Goal: Transaction & Acquisition: Purchase product/service

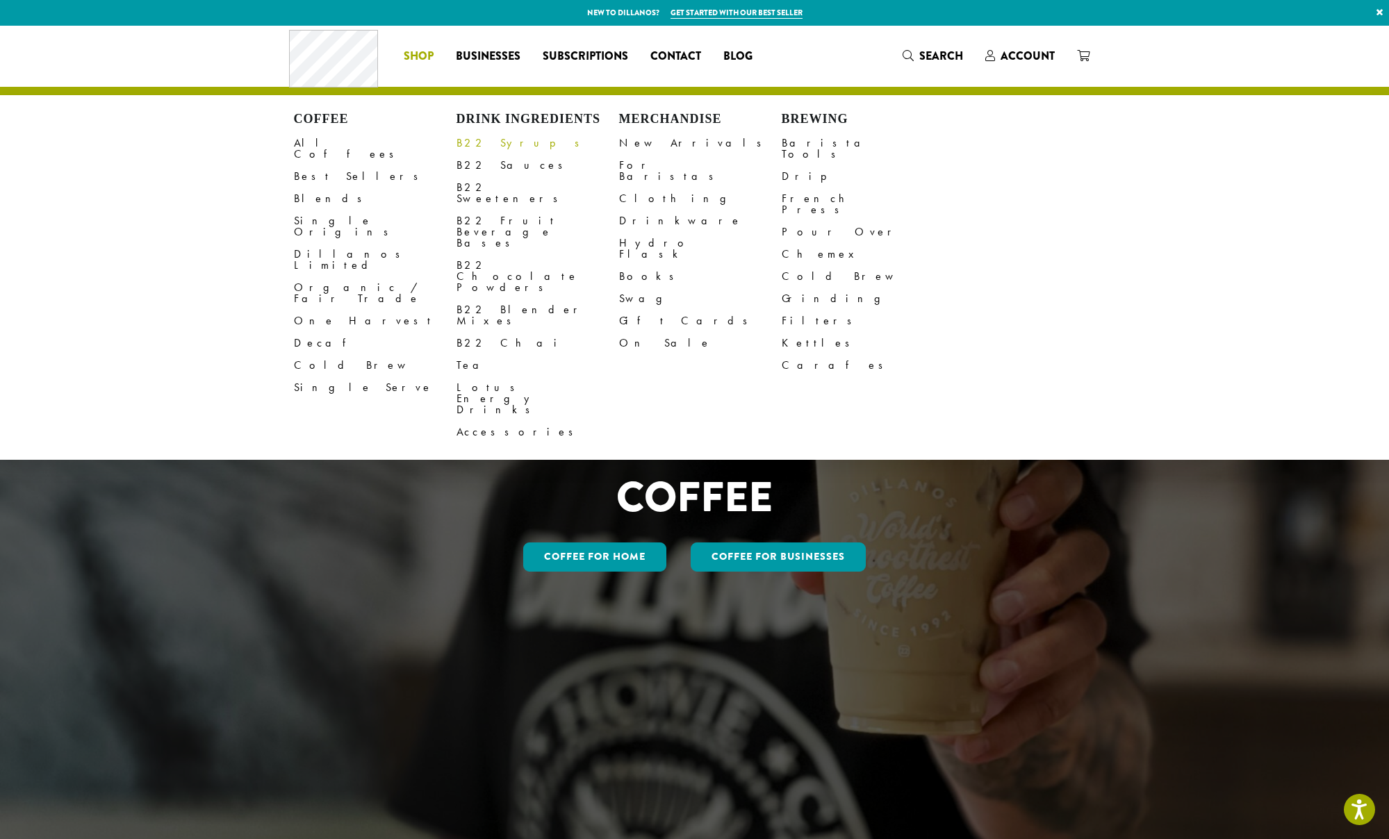
click at [494, 138] on link "B22 Syrups" at bounding box center [537, 143] width 163 height 22
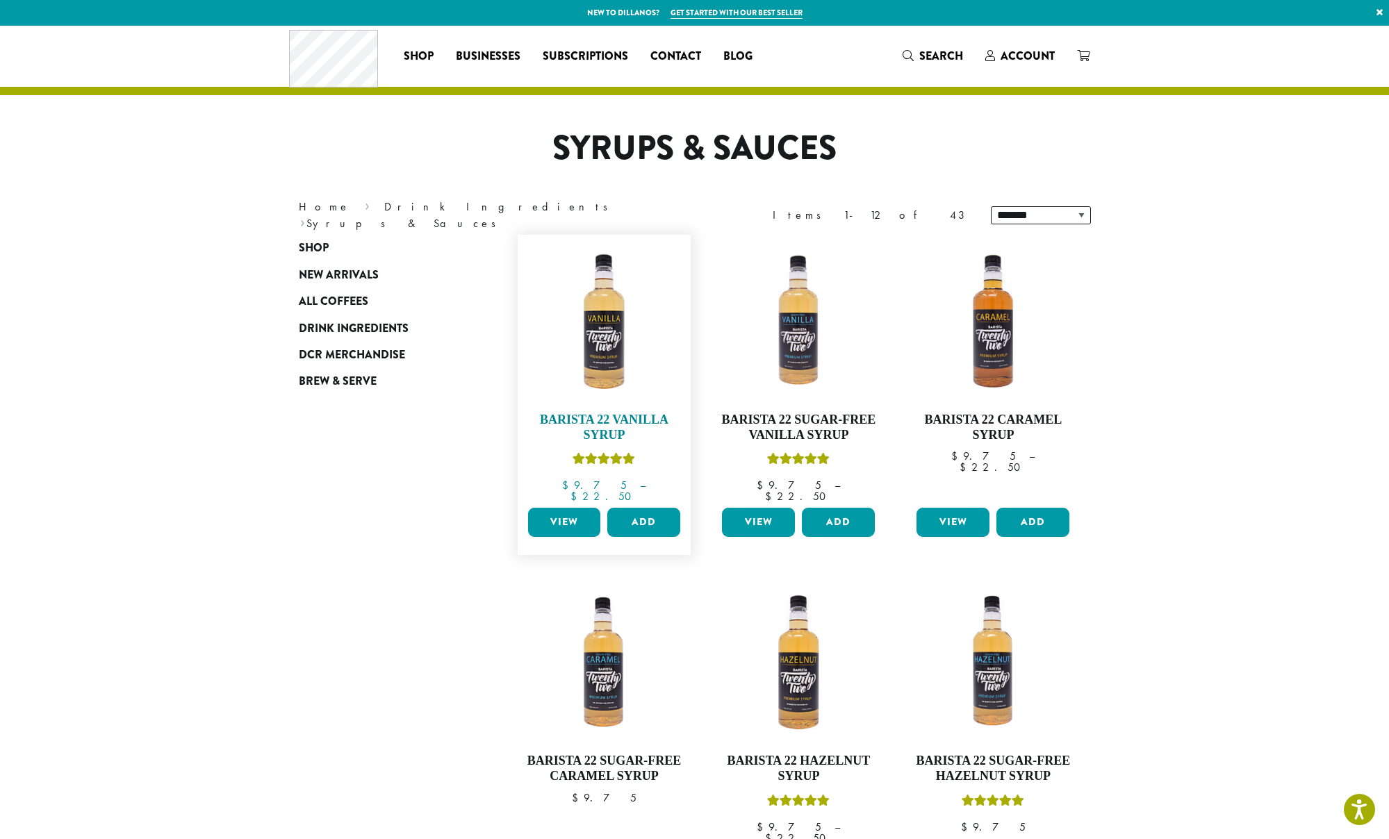
click at [599, 348] on img at bounding box center [604, 322] width 160 height 160
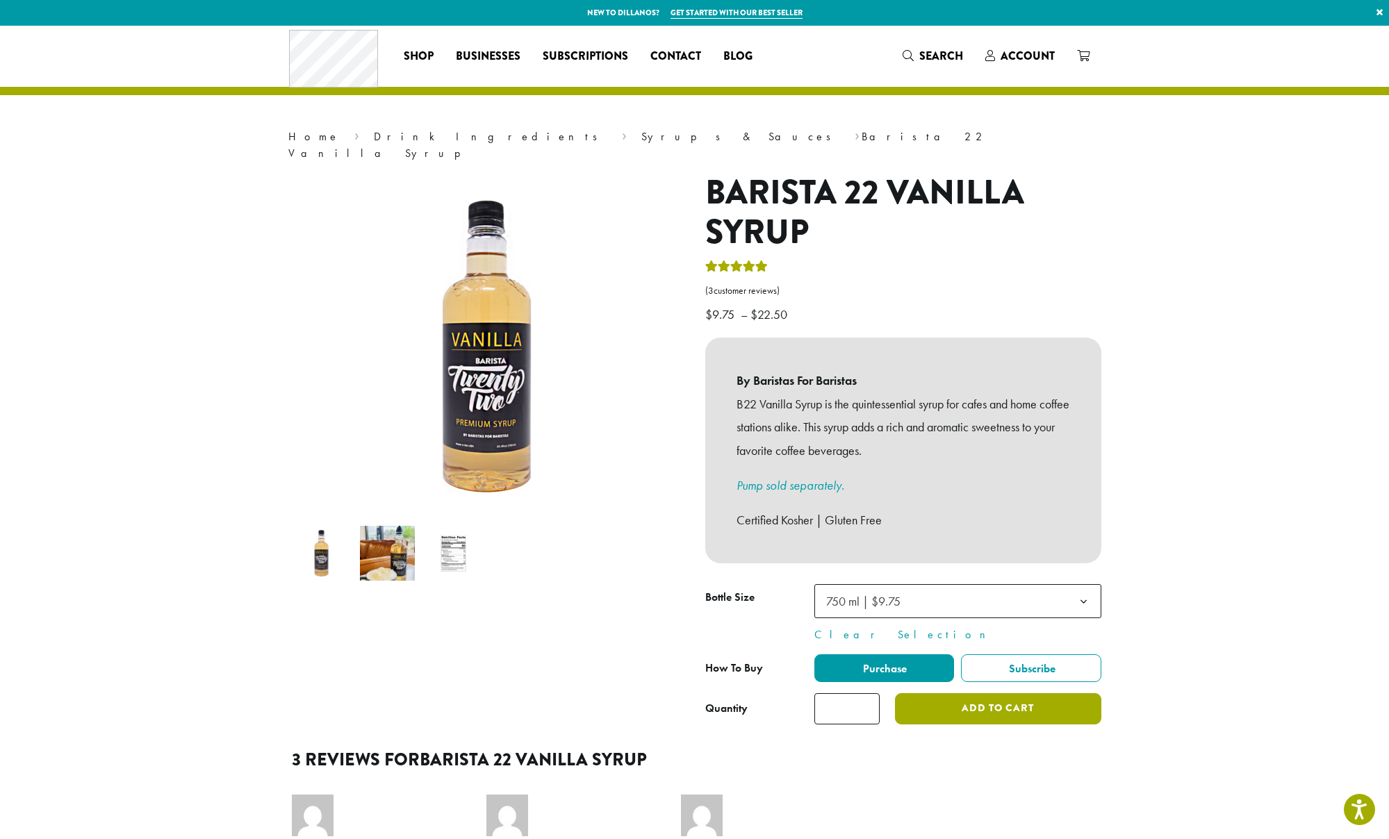
click at [968, 693] on button "Add to cart" at bounding box center [998, 708] width 206 height 31
click at [966, 693] on button "Add to cart" at bounding box center [998, 708] width 206 height 31
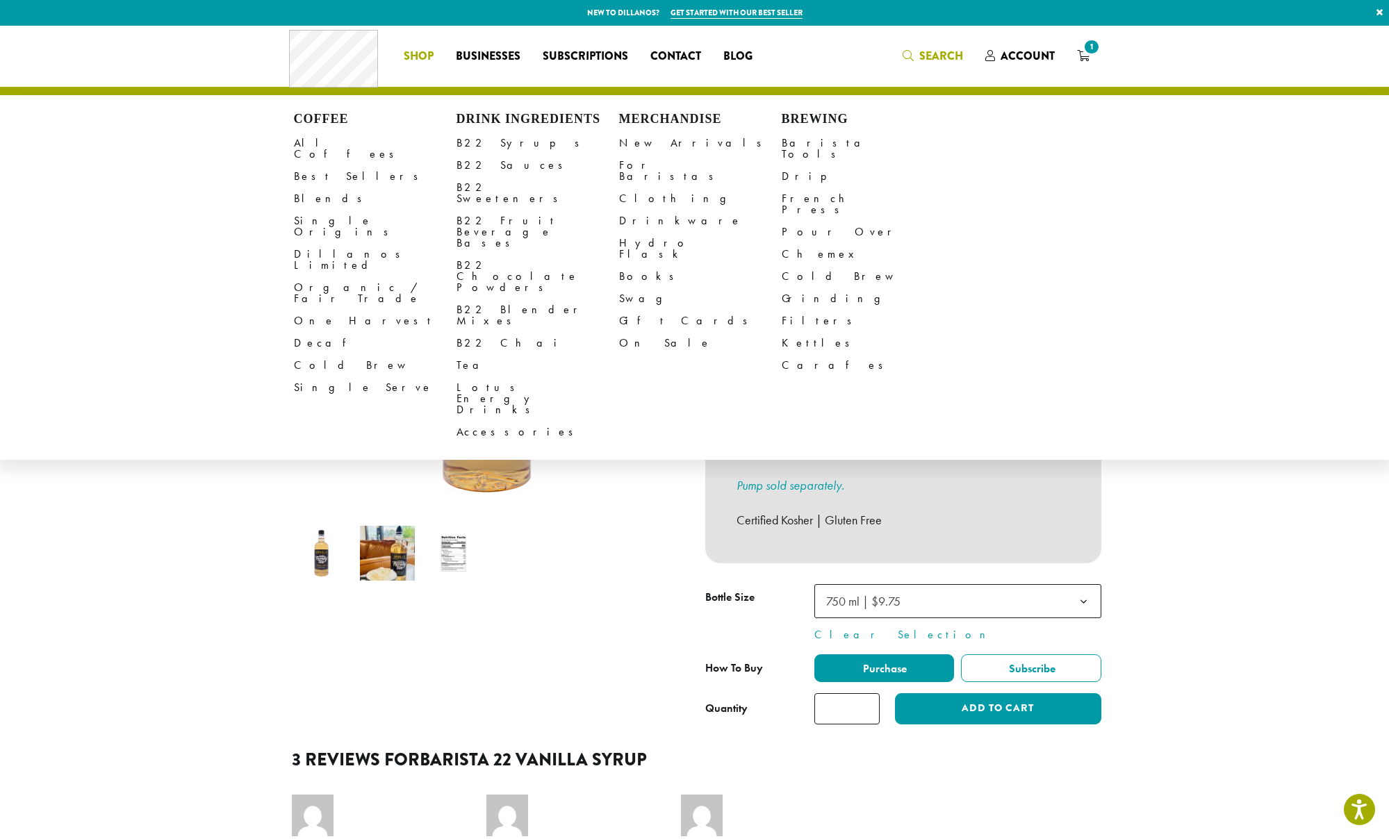
click at [911, 57] on icon "Search" at bounding box center [907, 55] width 11 height 11
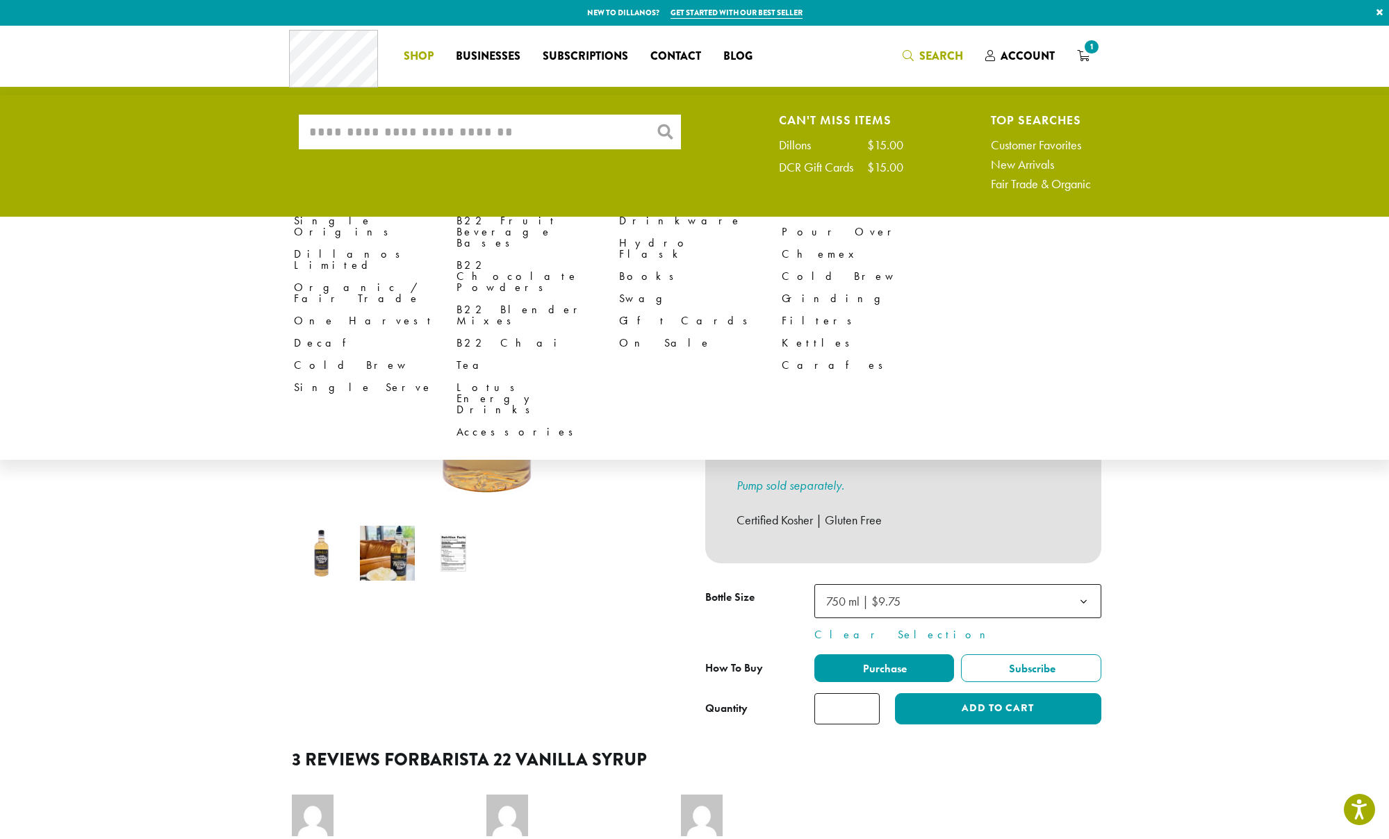
click at [419, 59] on span "Shop" at bounding box center [419, 56] width 30 height 17
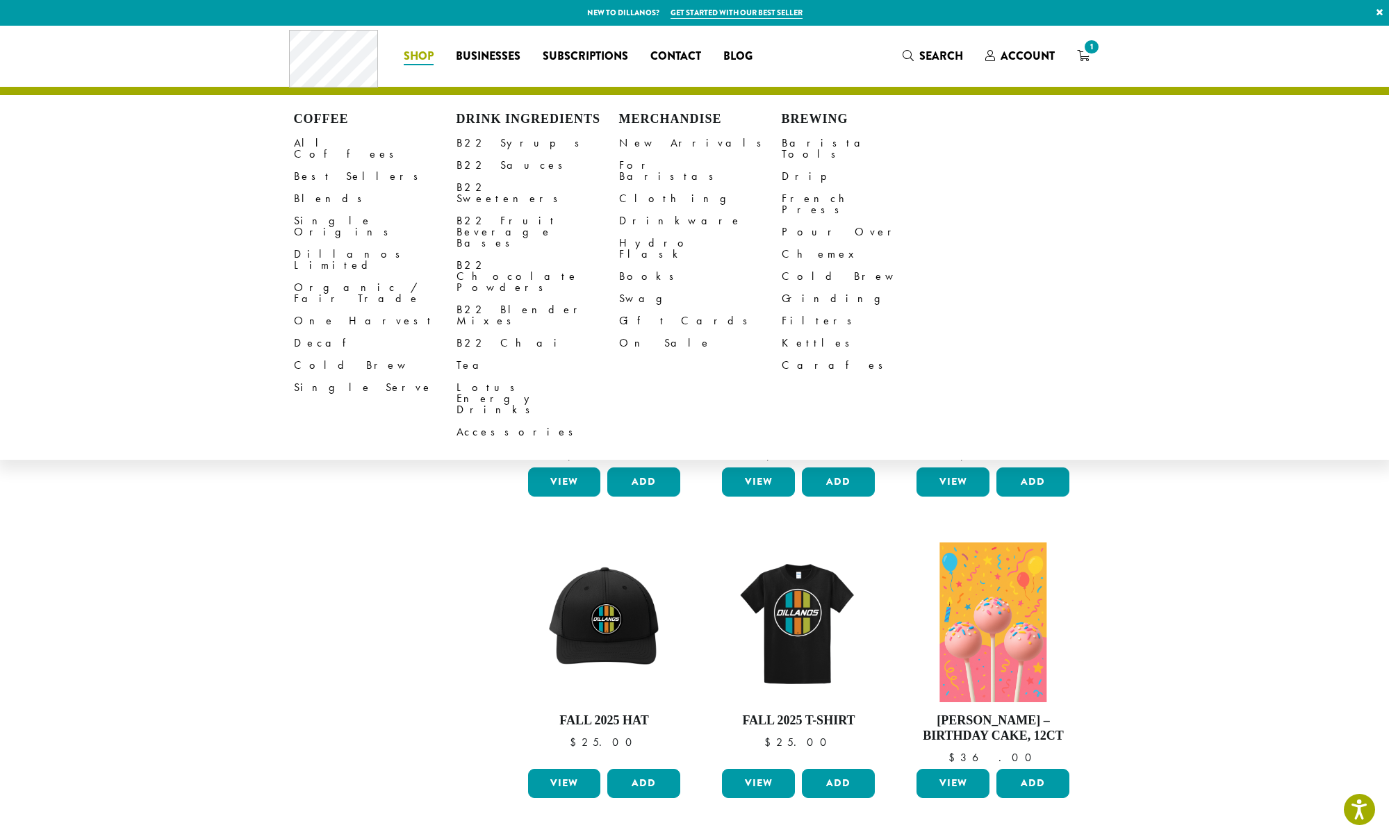
click at [428, 58] on li "Coffee All Coffees Best Sellers Blends Single Origins Dillanos Limited Organic …" at bounding box center [418, 56] width 52 height 22
click at [792, 165] on link "Drip" at bounding box center [862, 176] width 163 height 22
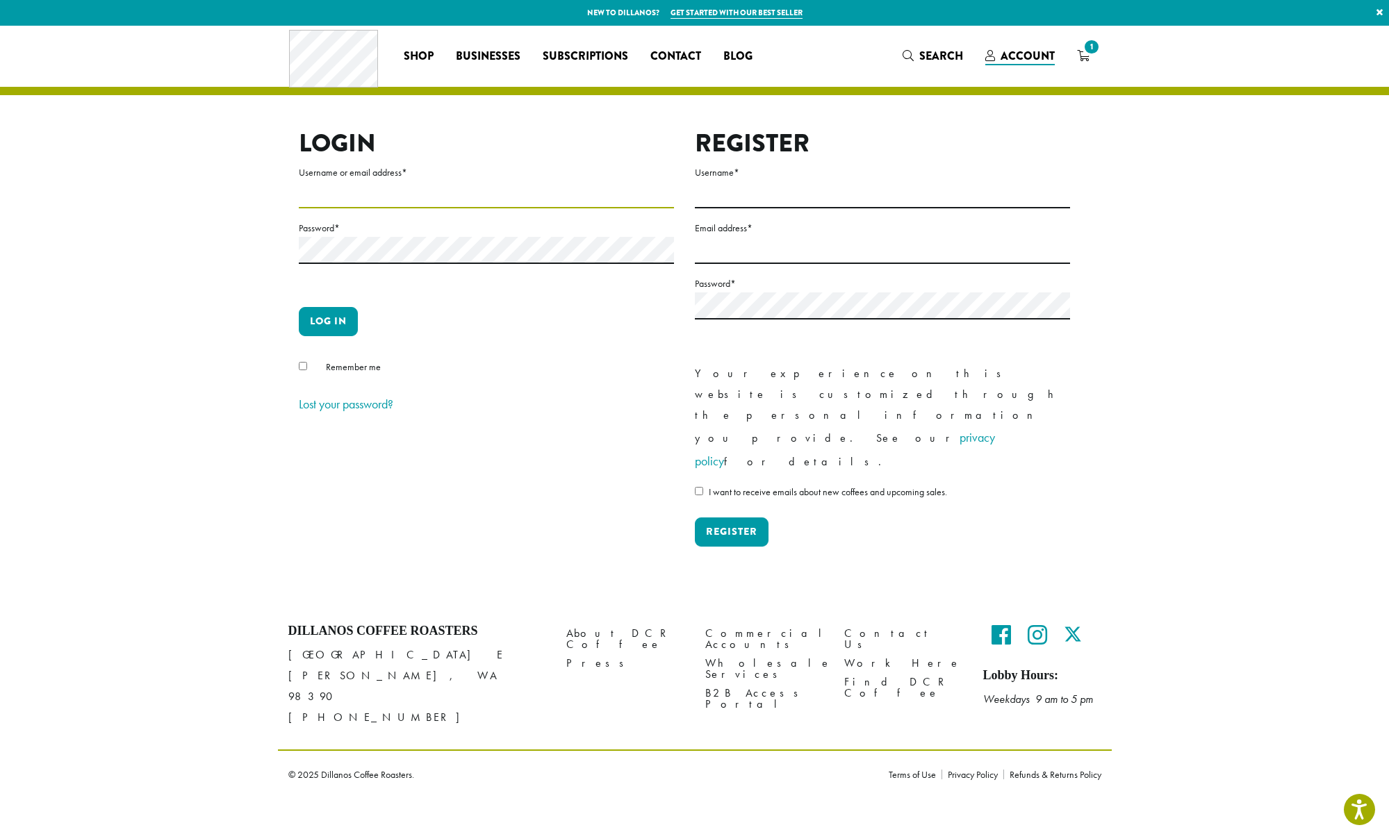
type input "*******"
click at [345, 326] on button "Log in" at bounding box center [328, 321] width 59 height 29
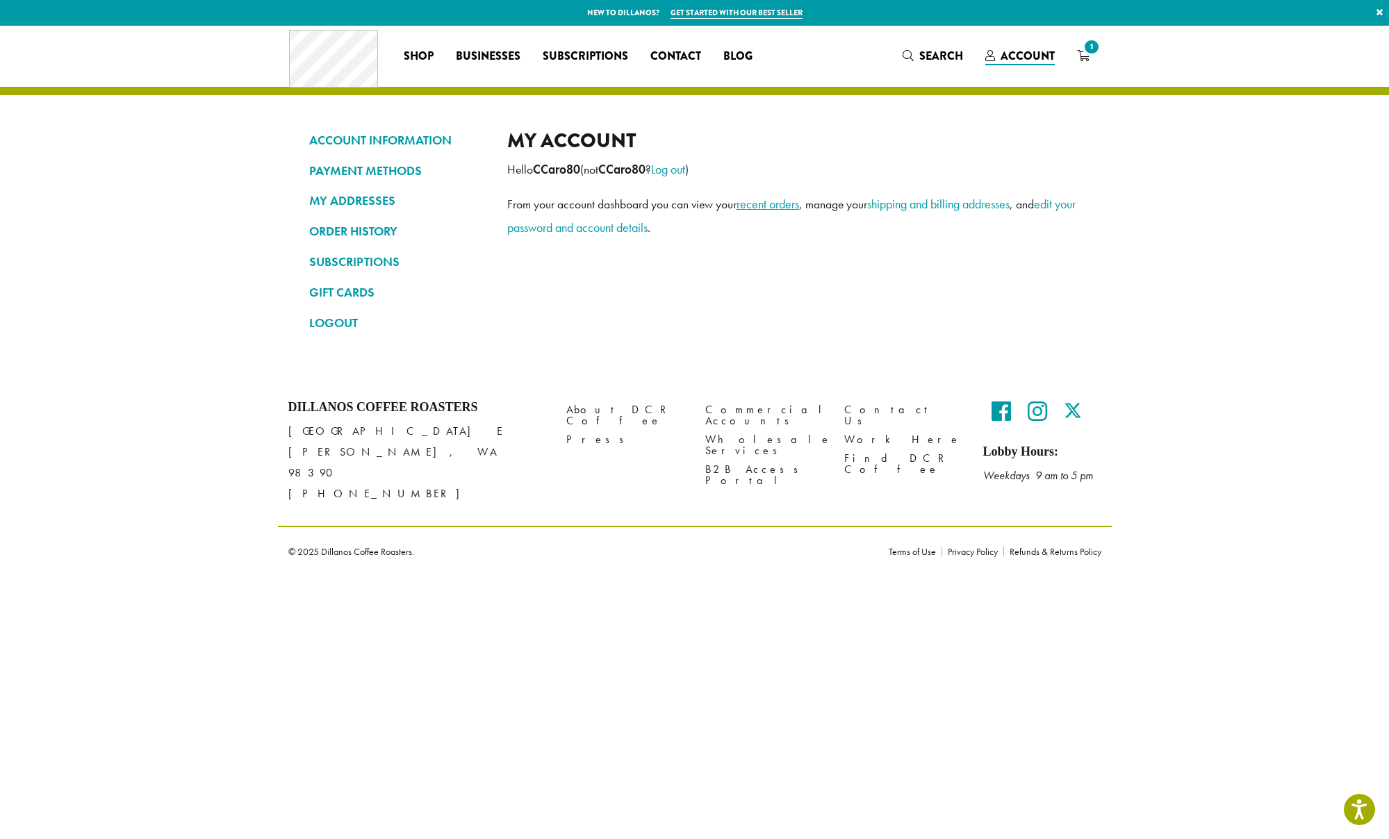
click at [765, 204] on link "recent orders" at bounding box center [767, 204] width 63 height 16
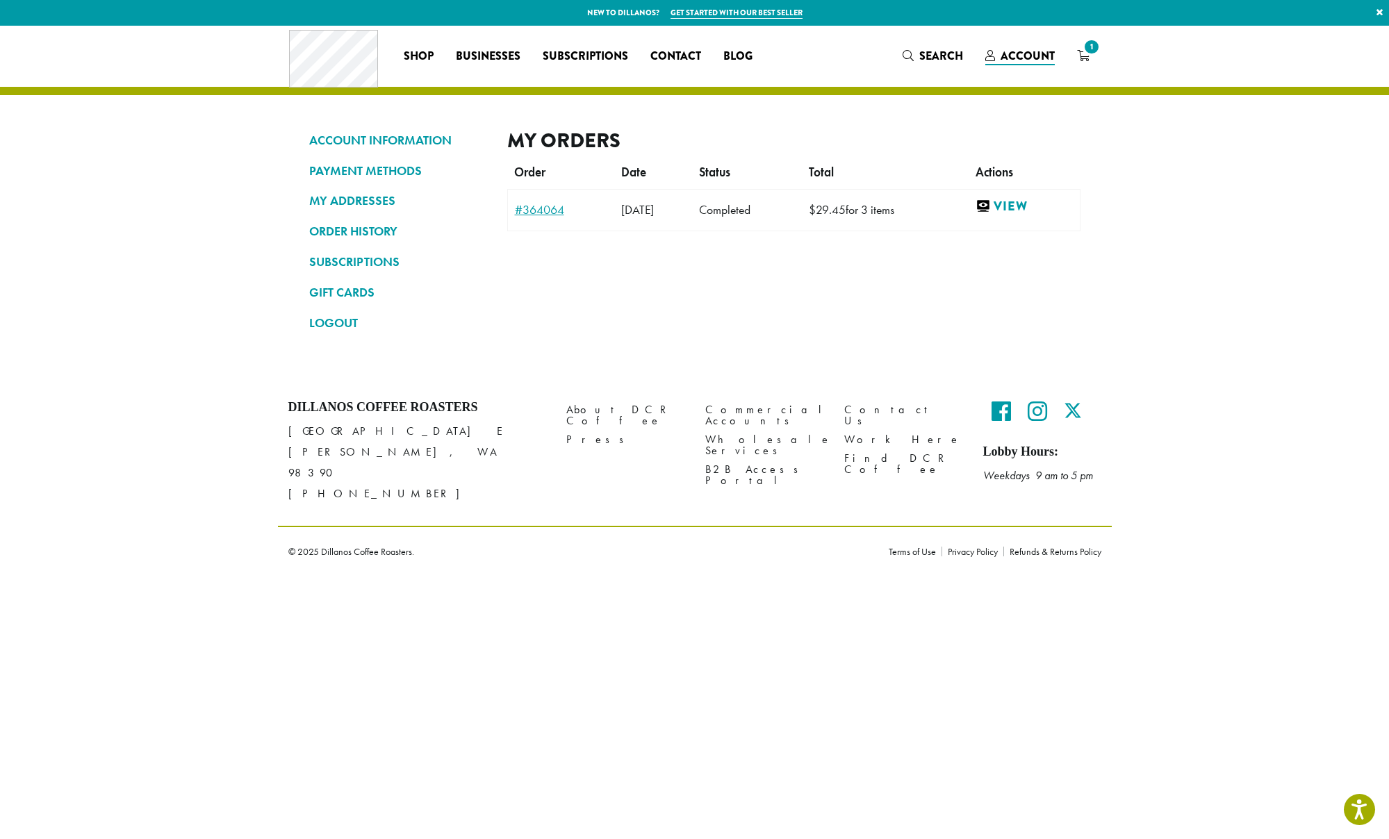
click at [549, 210] on link "#364064" at bounding box center [561, 210] width 92 height 13
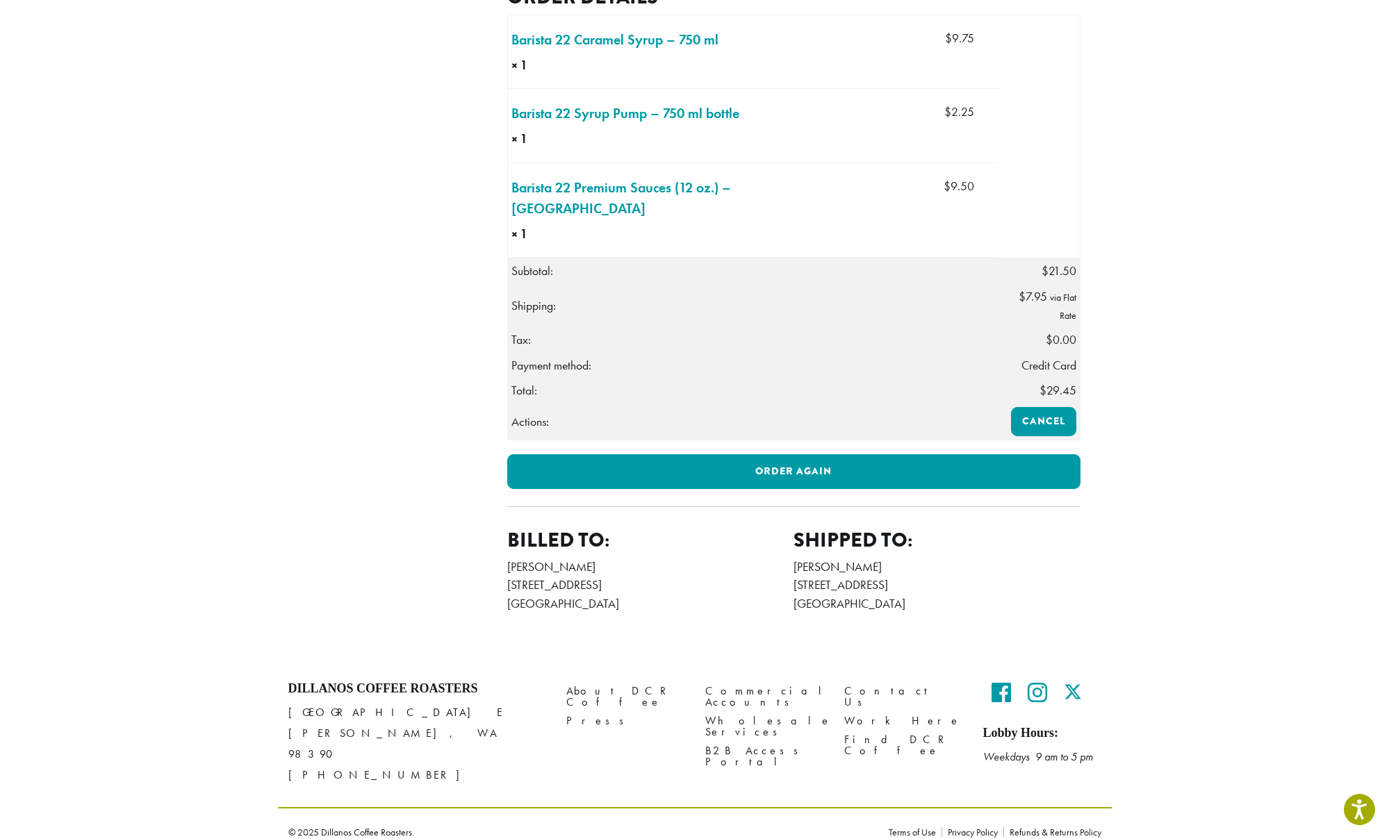
scroll to position [492, 0]
click at [634, 124] on link "Barista 22 Syrup Pump – 750 ml bottle × 1" at bounding box center [625, 114] width 228 height 21
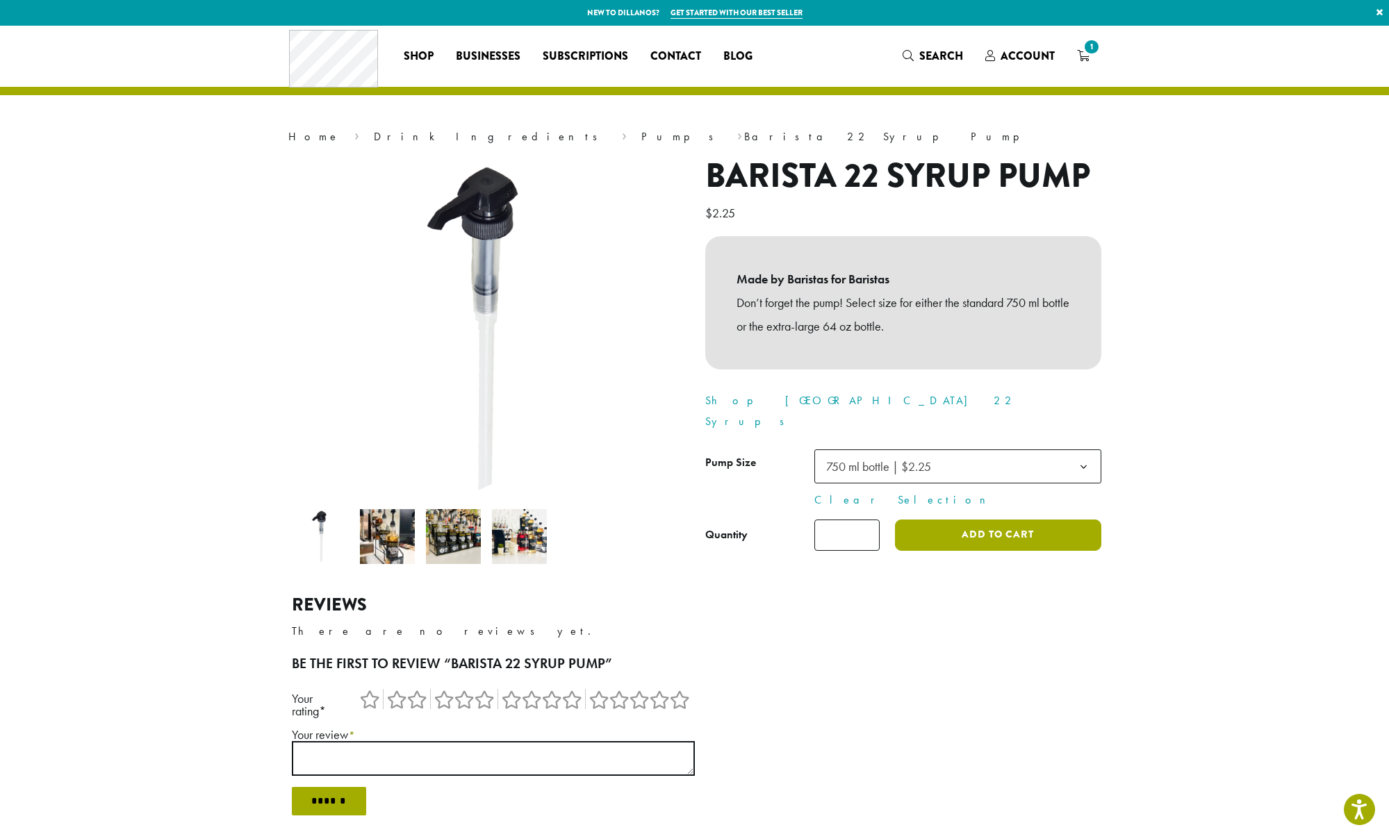
click at [980, 520] on button "Add to cart" at bounding box center [998, 535] width 206 height 31
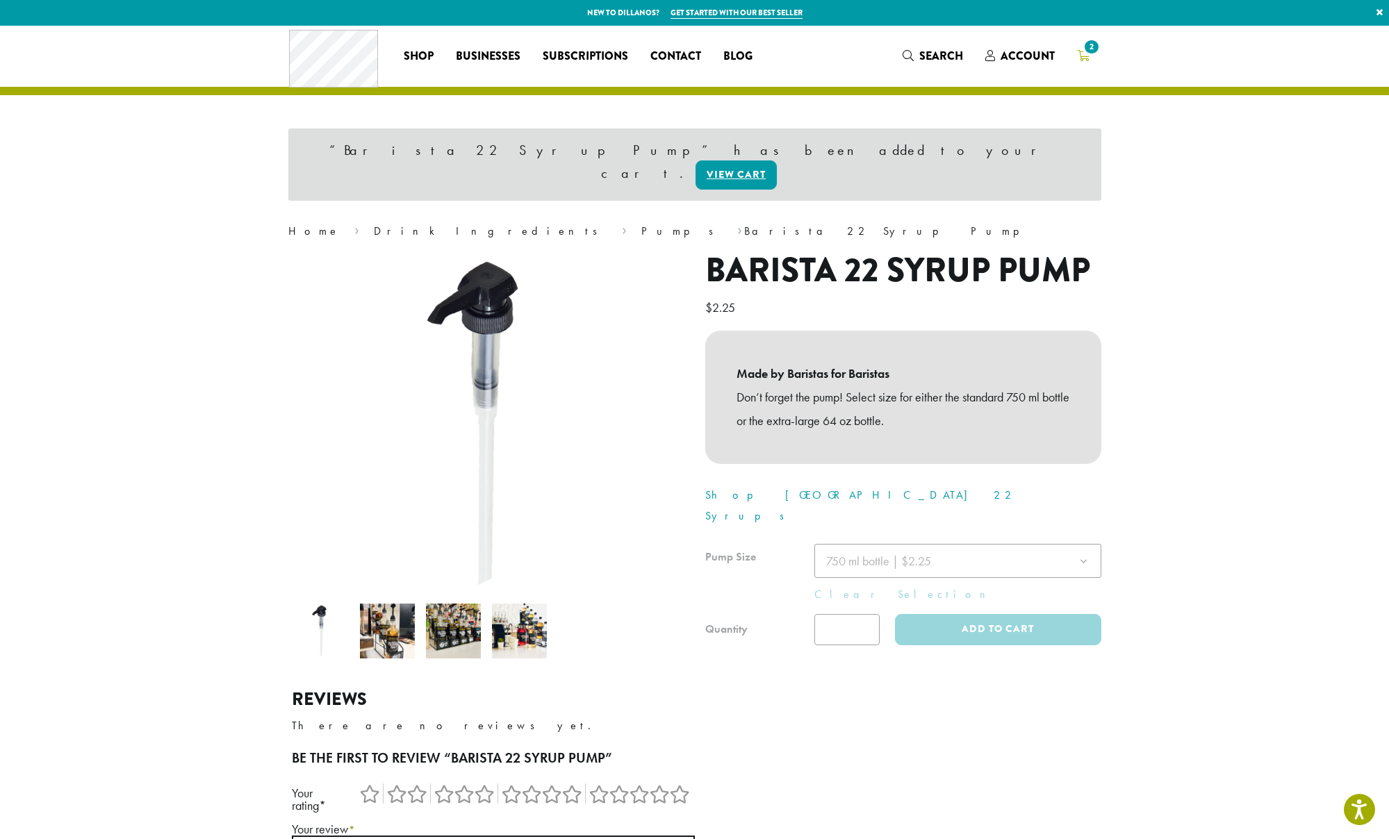
click at [1083, 55] on icon "2" at bounding box center [1083, 55] width 13 height 11
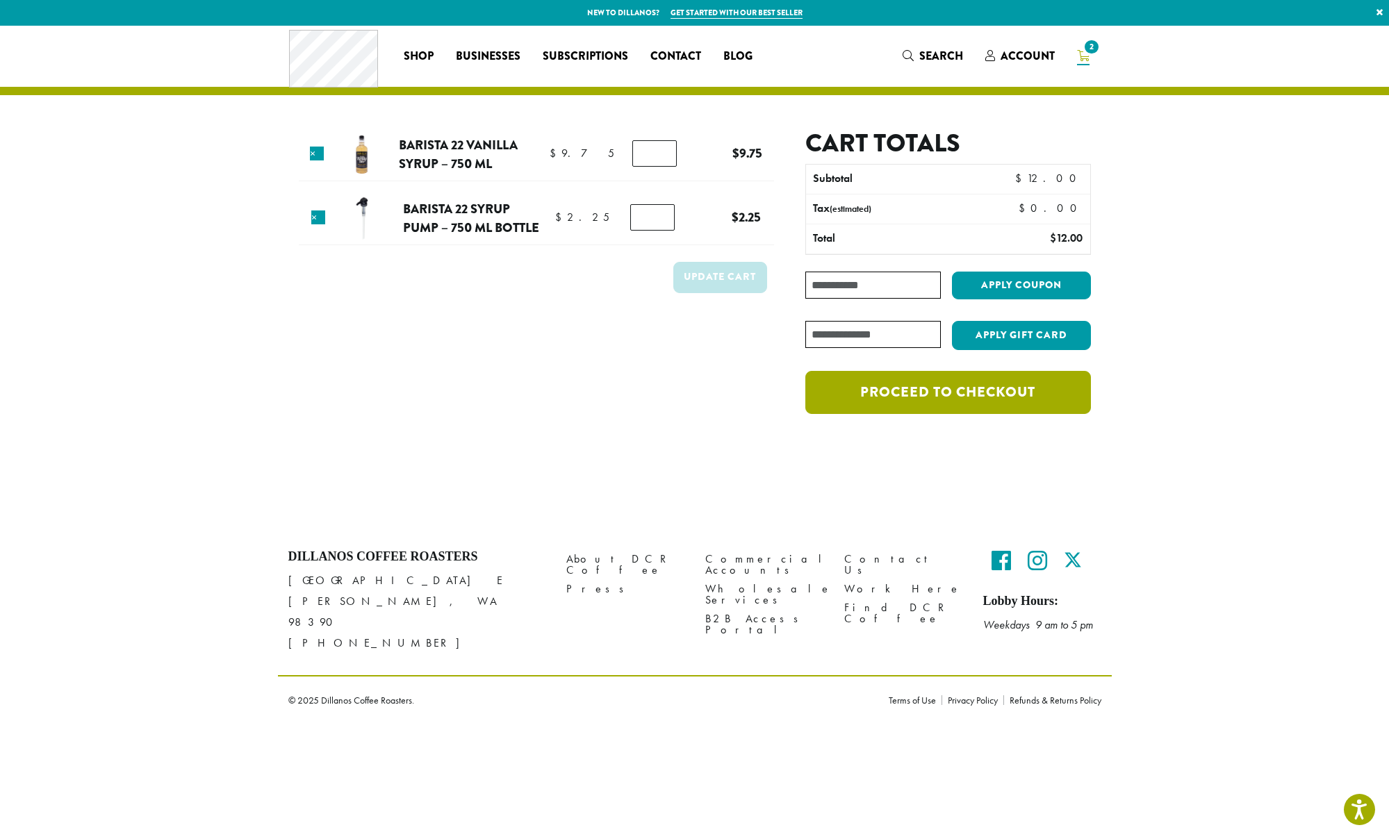
click at [957, 387] on link "Proceed to checkout" at bounding box center [947, 392] width 285 height 43
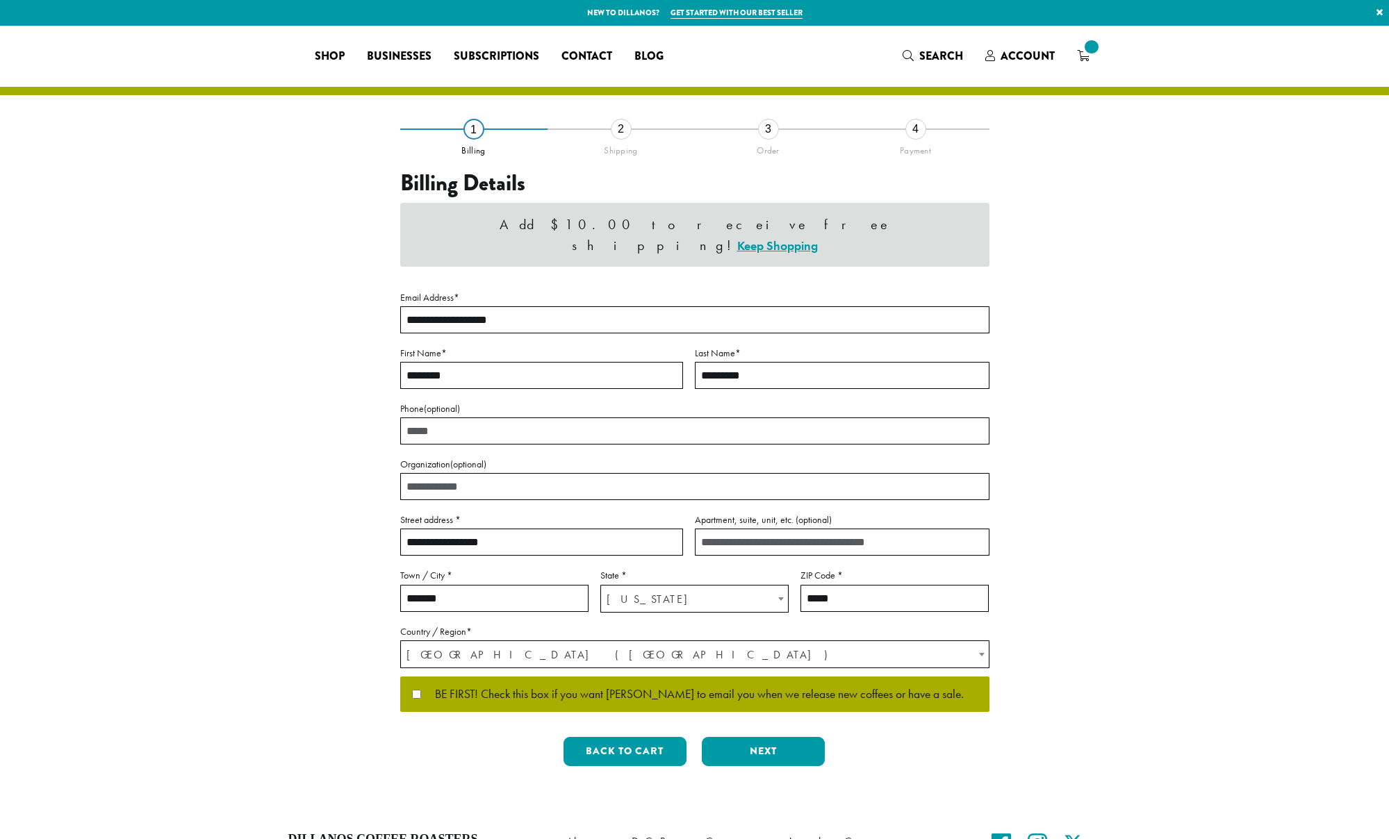
select select "**"
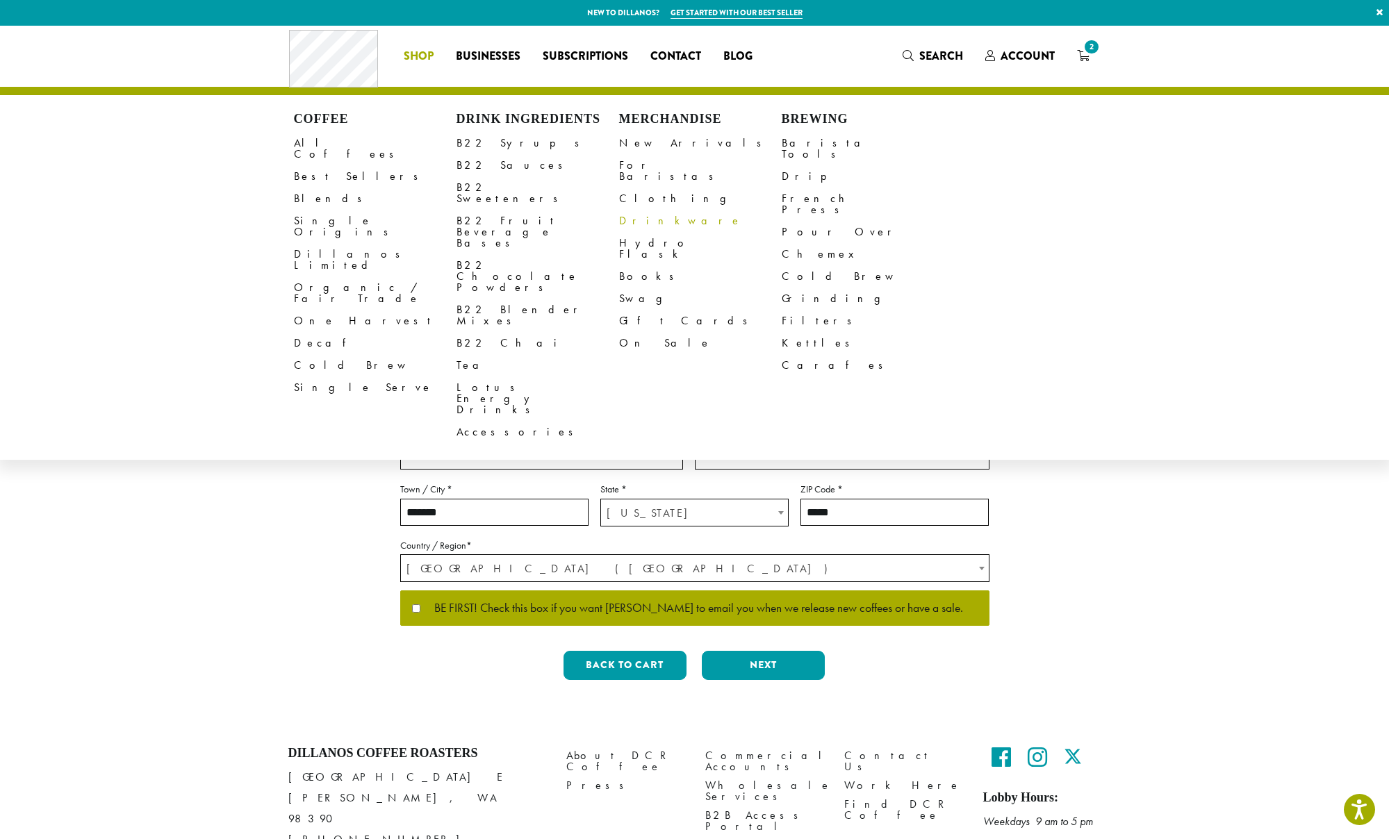
click at [650, 210] on link "Drinkware" at bounding box center [700, 221] width 163 height 22
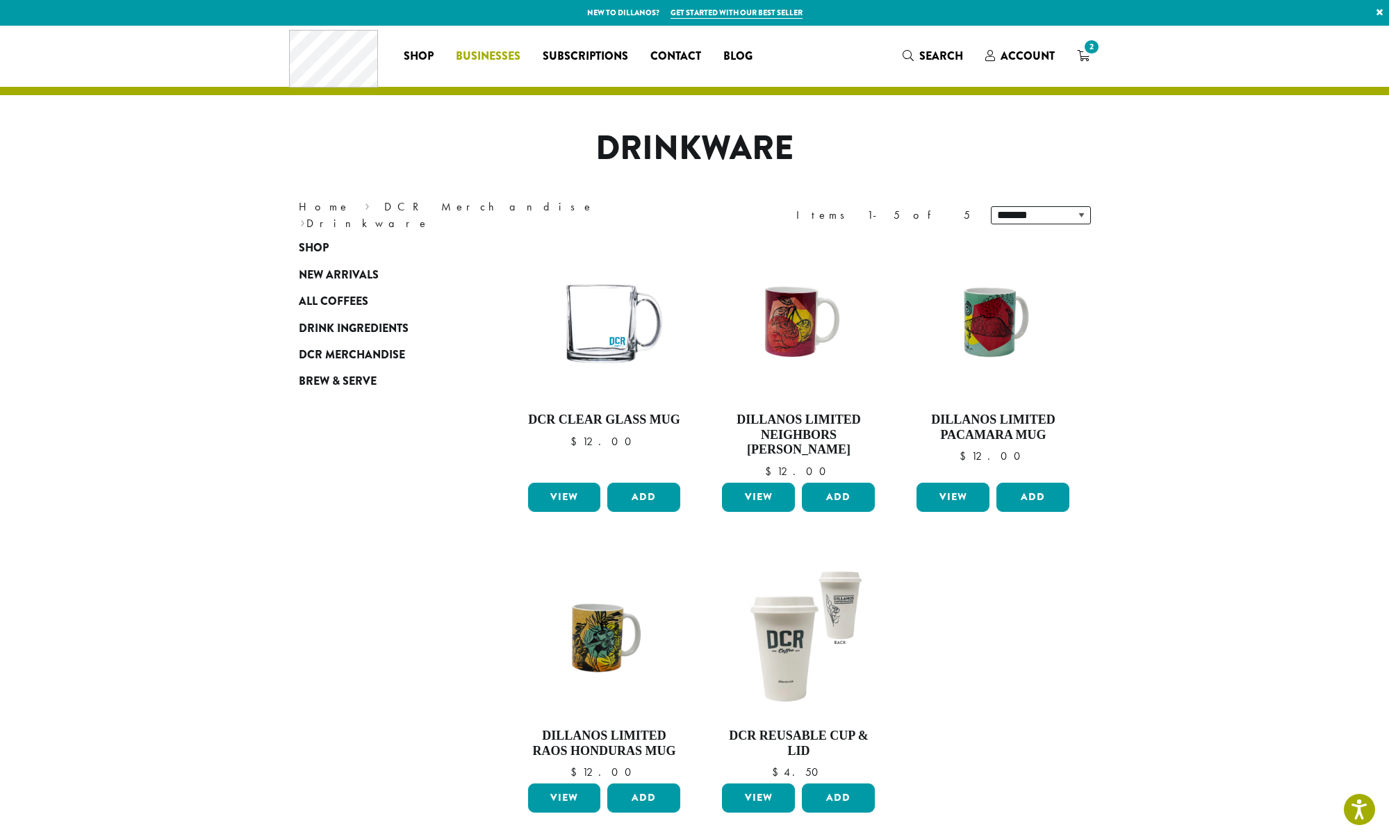
click at [508, 55] on span "Businesses" at bounding box center [488, 56] width 65 height 17
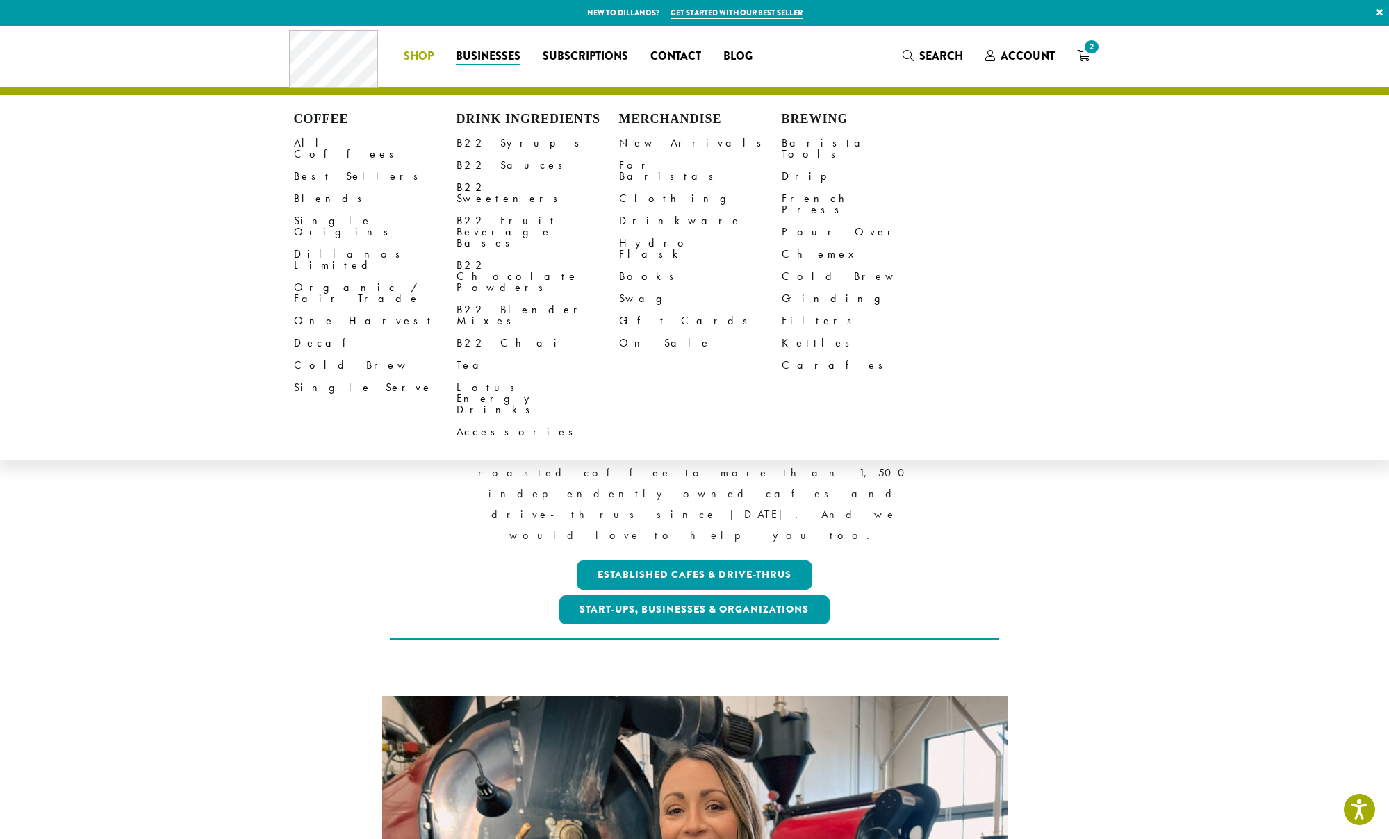
scroll to position [0, 1]
click at [411, 56] on span "Shop" at bounding box center [419, 56] width 30 height 17
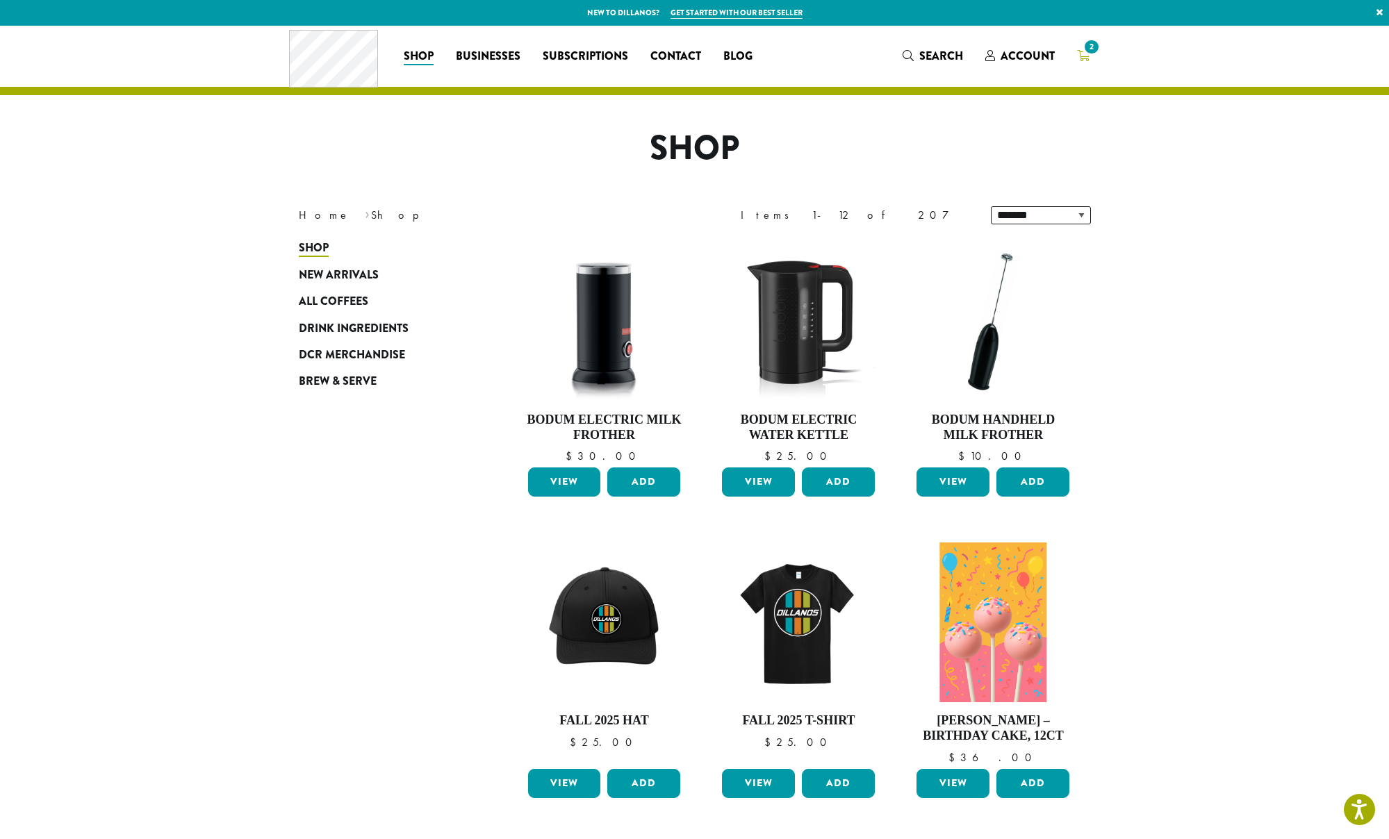
click at [1082, 56] on icon "2" at bounding box center [1083, 55] width 13 height 11
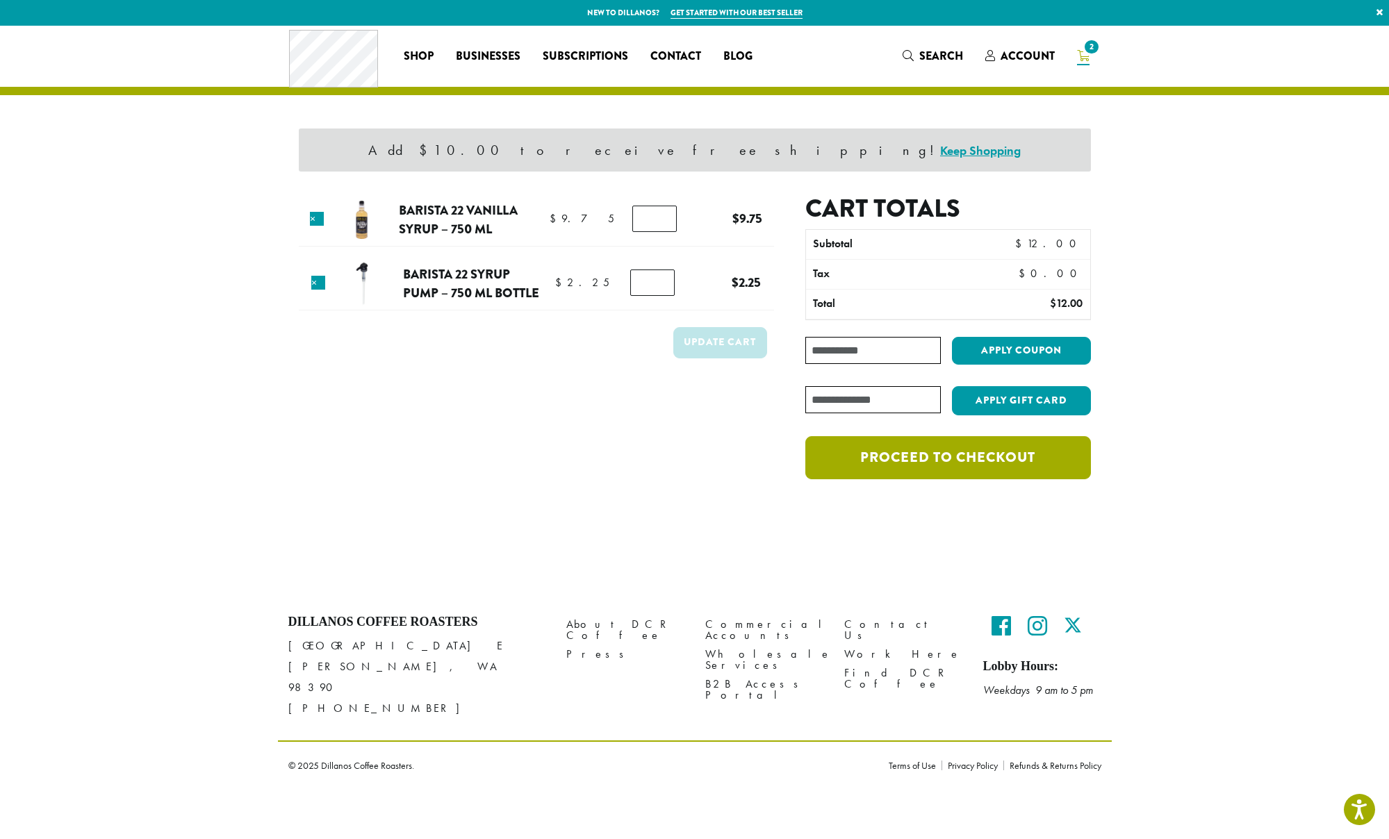
click at [961, 461] on link "Proceed to checkout" at bounding box center [947, 457] width 285 height 43
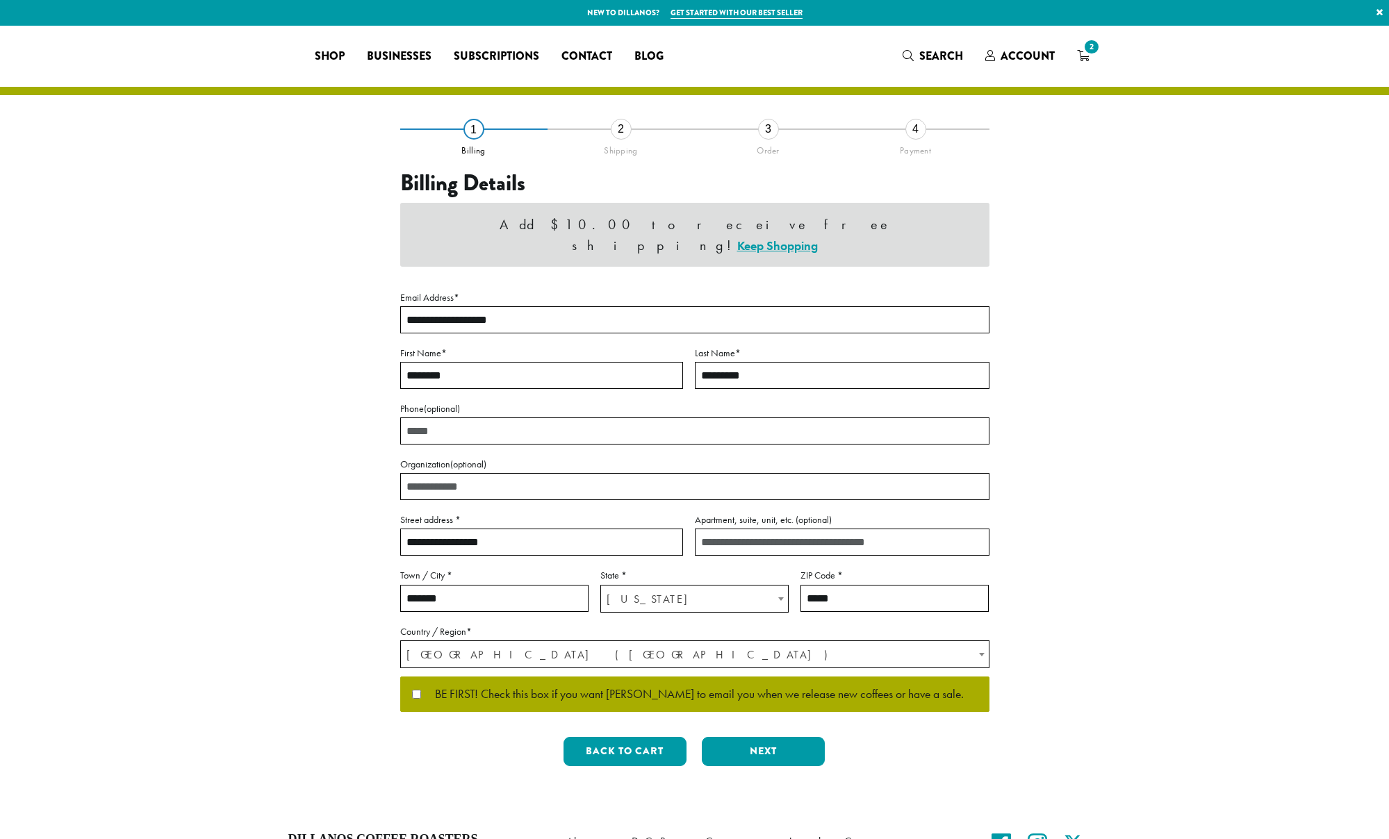
select select "**"
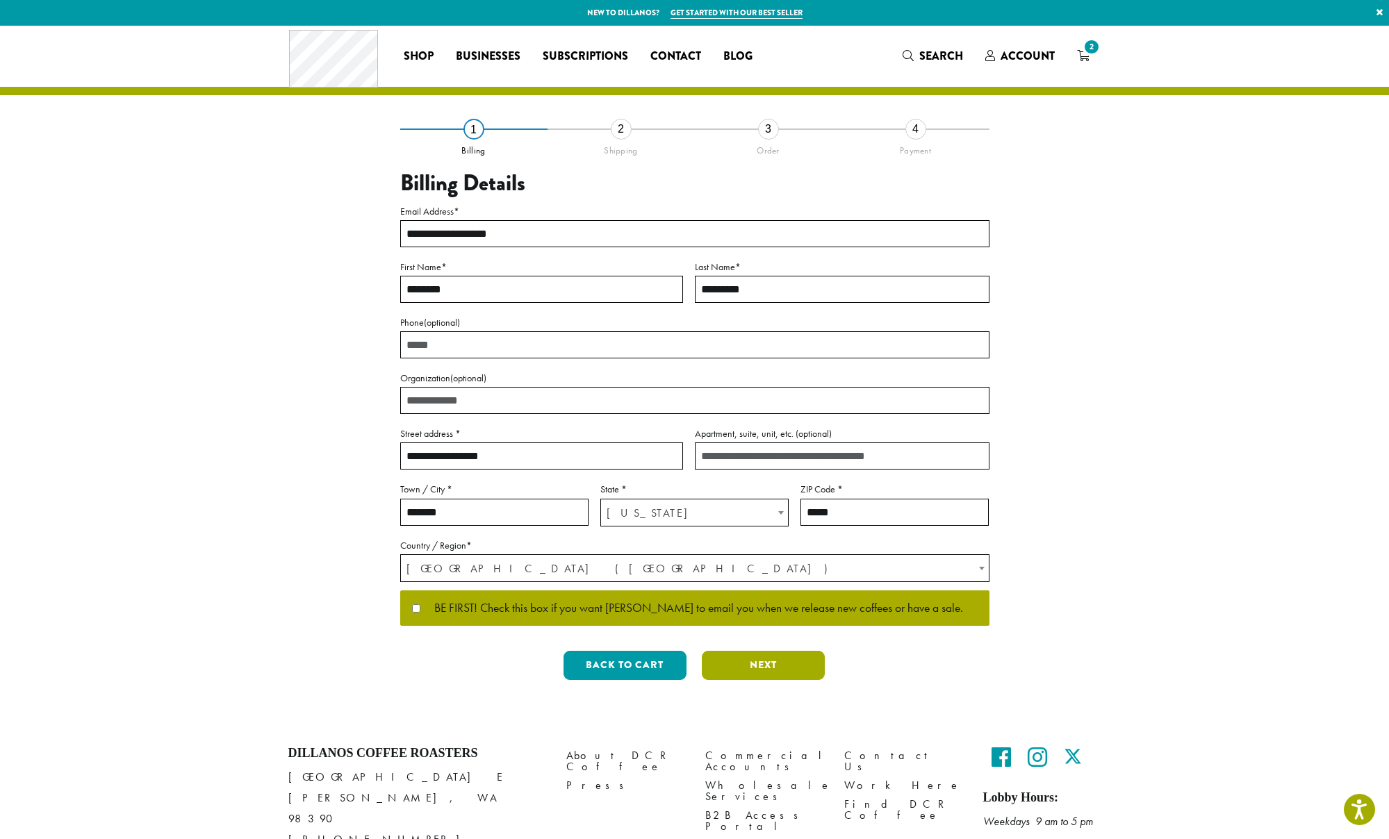
scroll to position [2, 0]
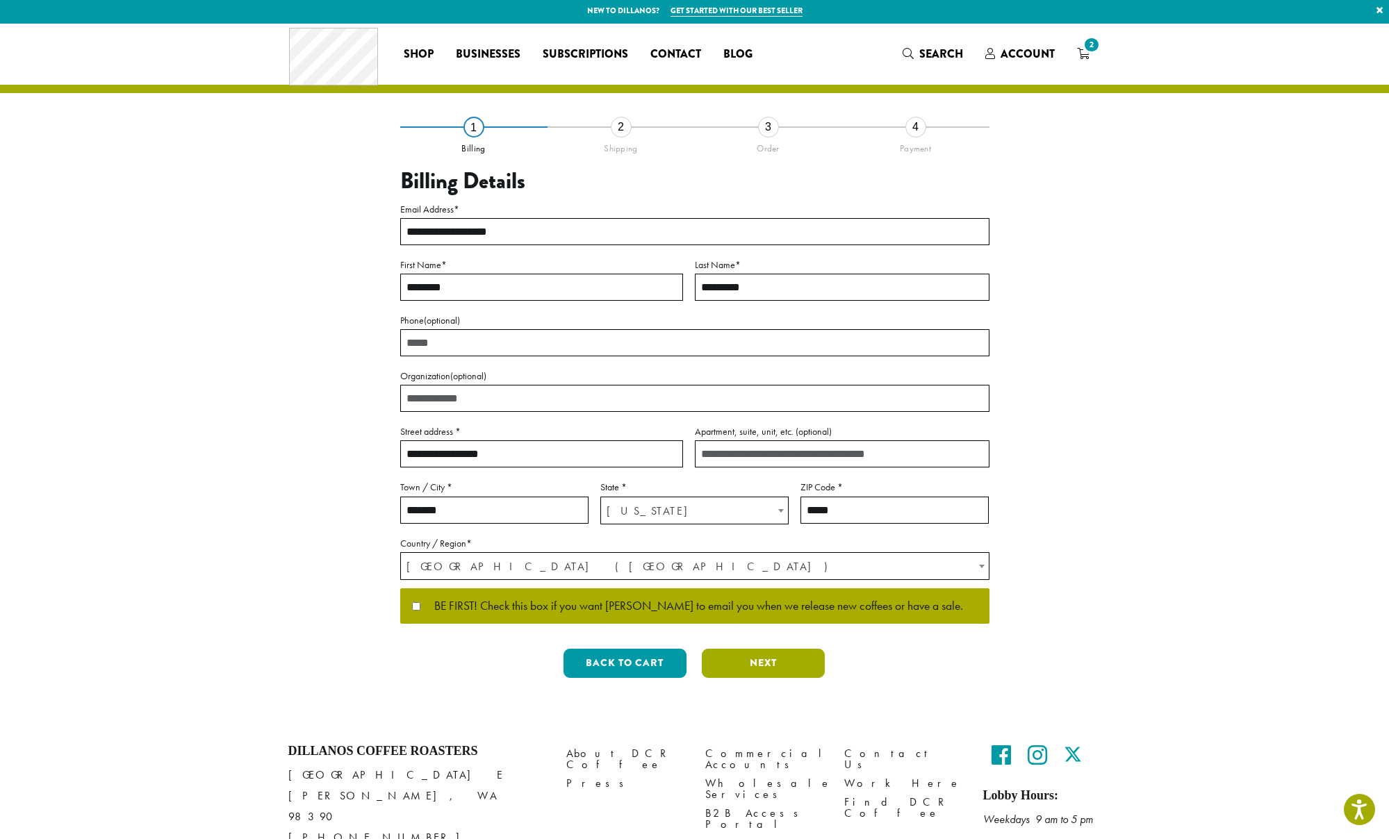
click at [791, 666] on button "Next" at bounding box center [763, 663] width 123 height 29
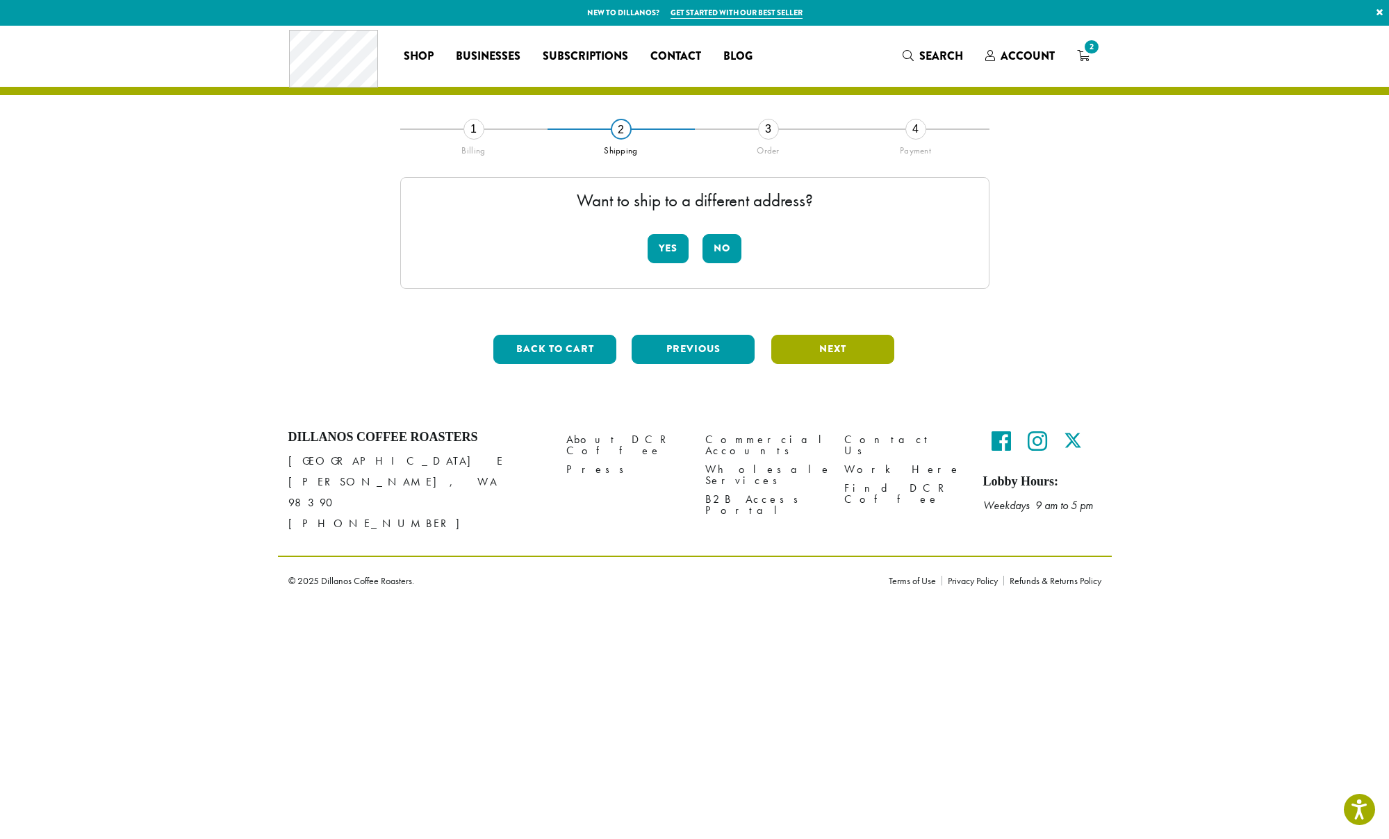
scroll to position [0, 0]
click at [722, 253] on button "No" at bounding box center [721, 248] width 39 height 29
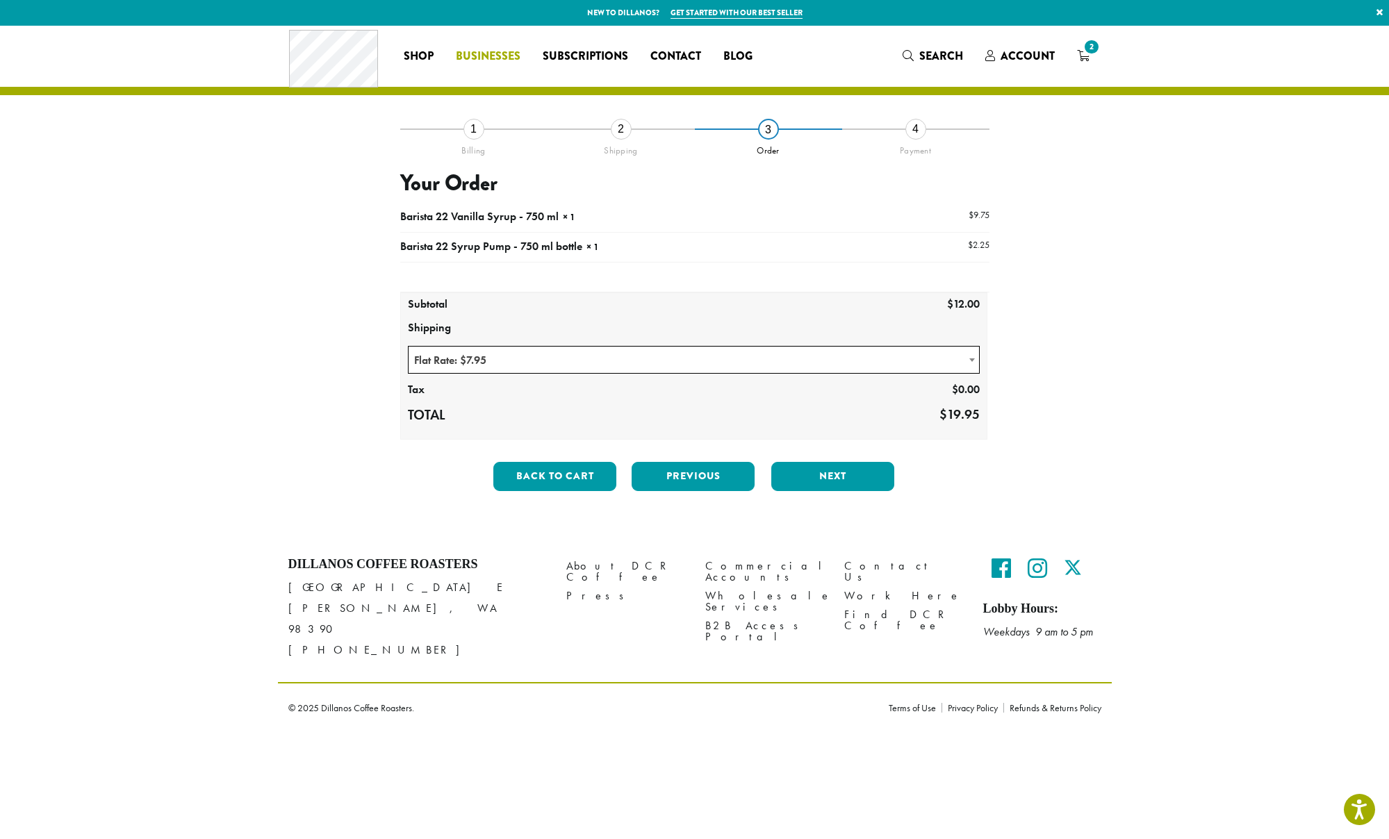
click at [494, 58] on span "Businesses" at bounding box center [488, 56] width 65 height 17
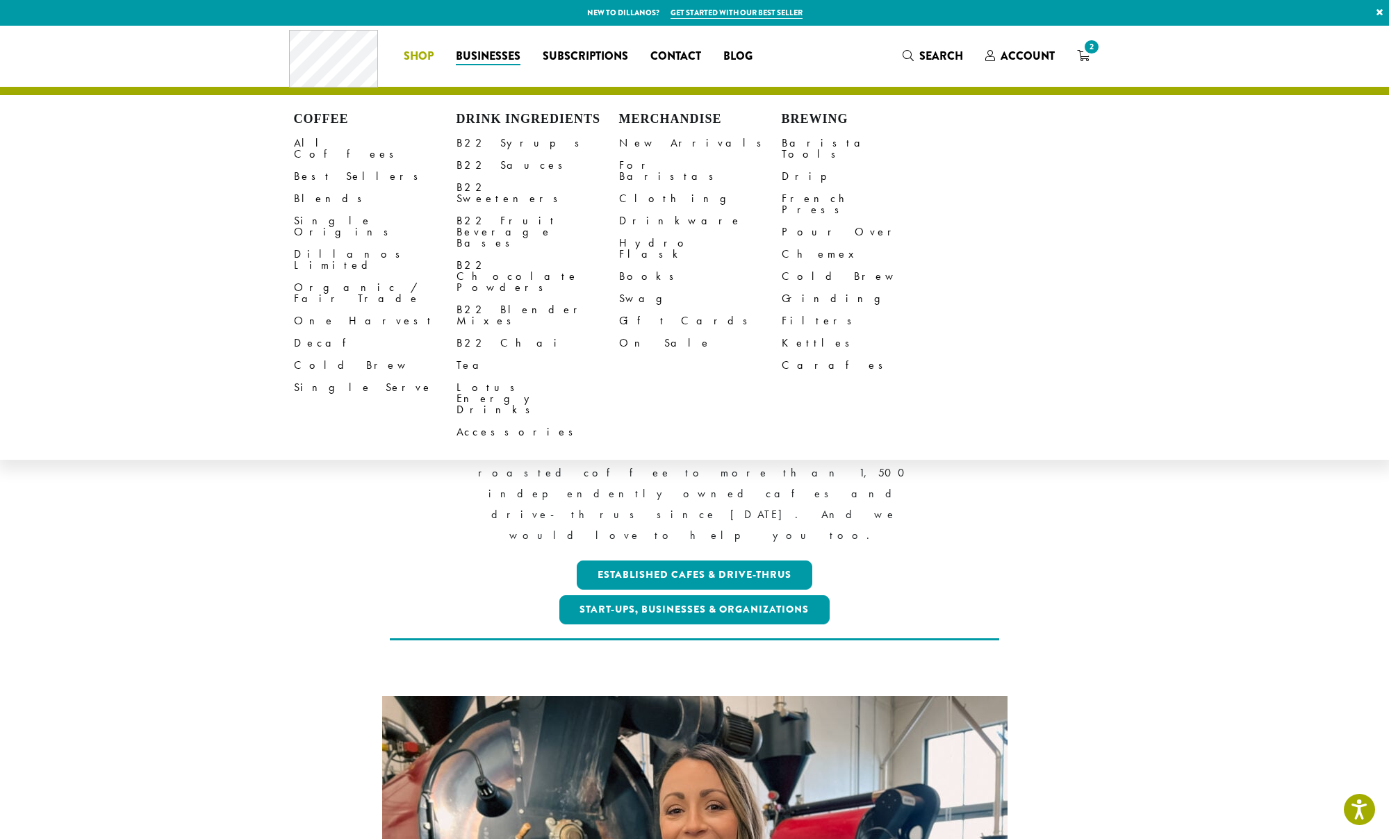
click at [418, 56] on span "Shop" at bounding box center [419, 56] width 30 height 17
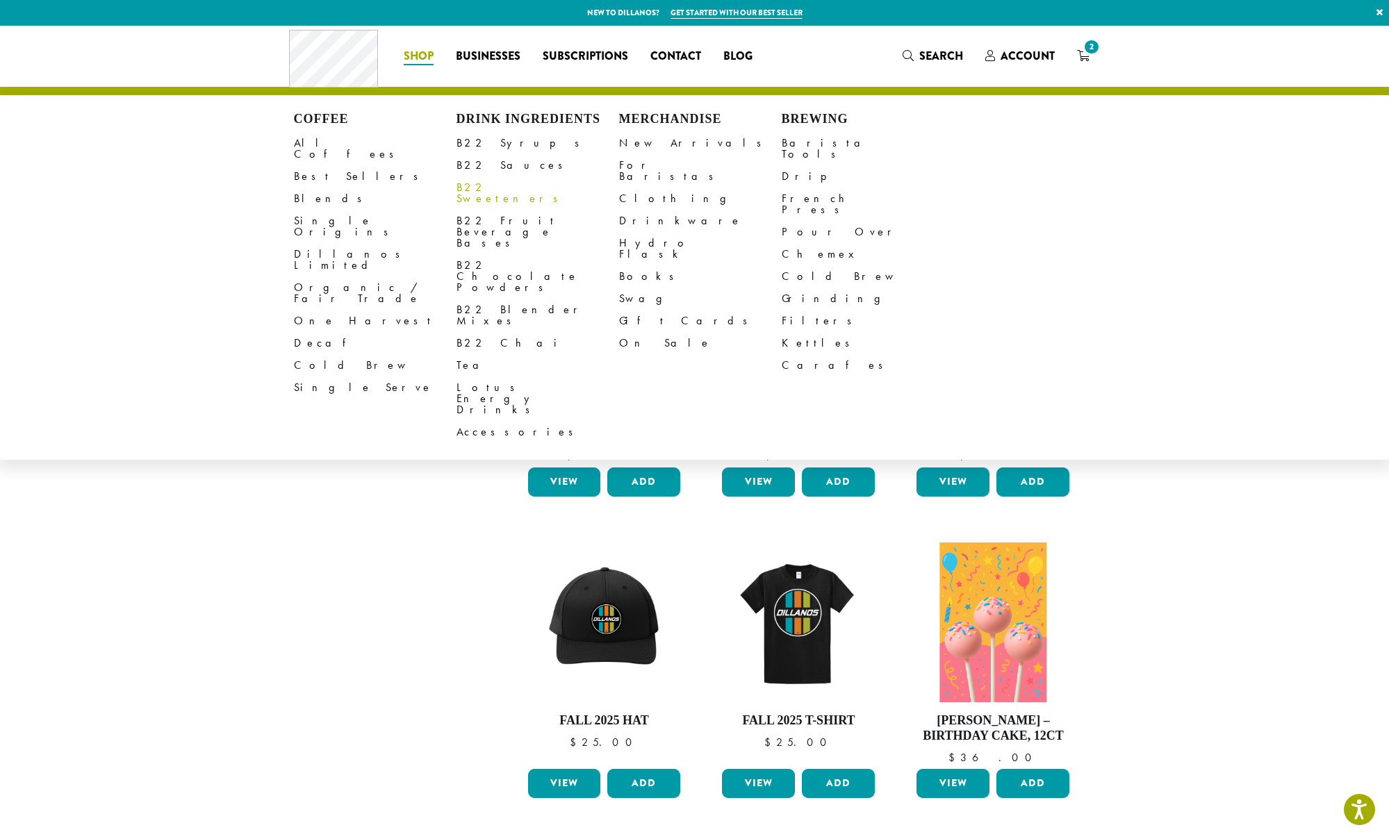
click at [520, 185] on link "B22 Sweeteners" at bounding box center [537, 192] width 163 height 33
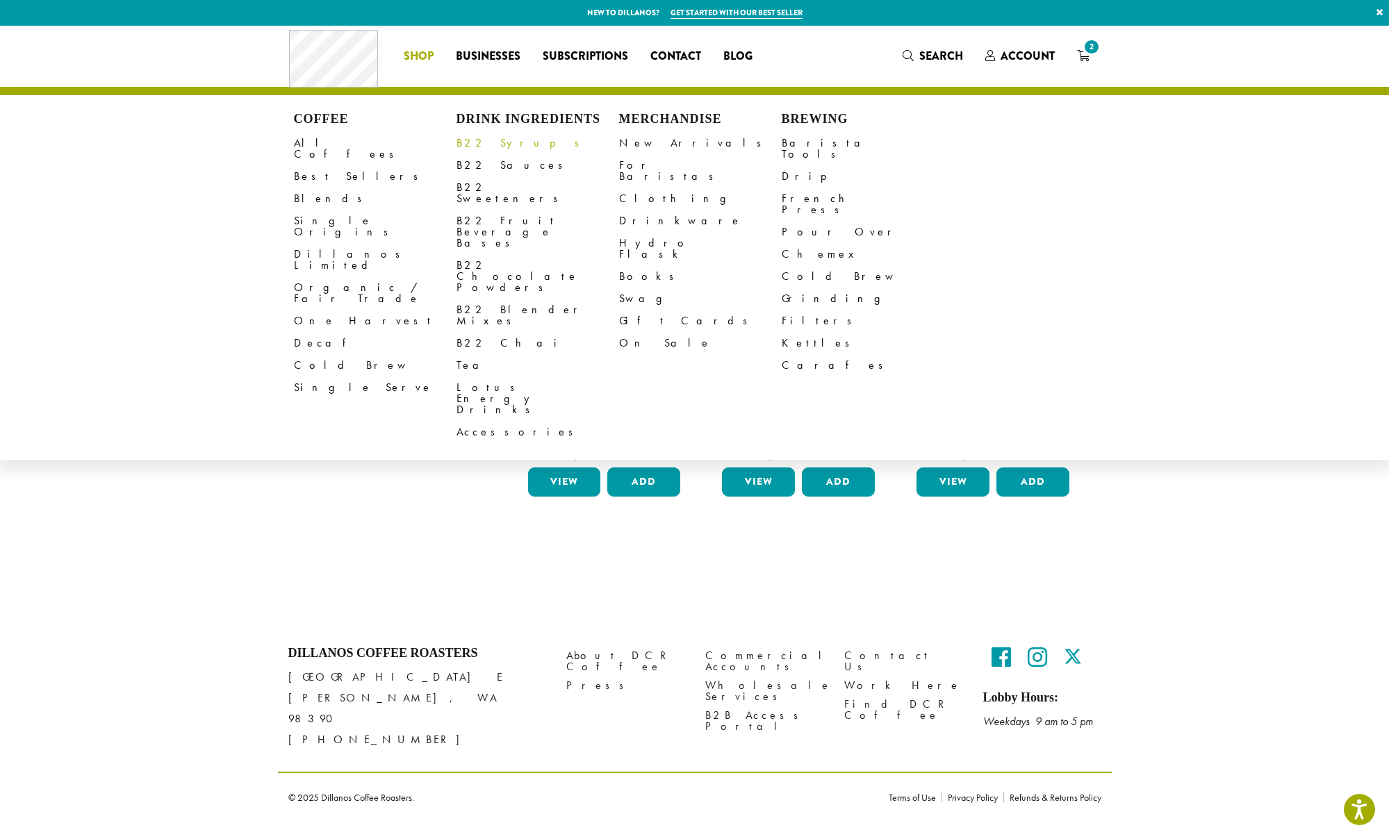
click at [490, 144] on link "B22 Syrups" at bounding box center [537, 143] width 163 height 22
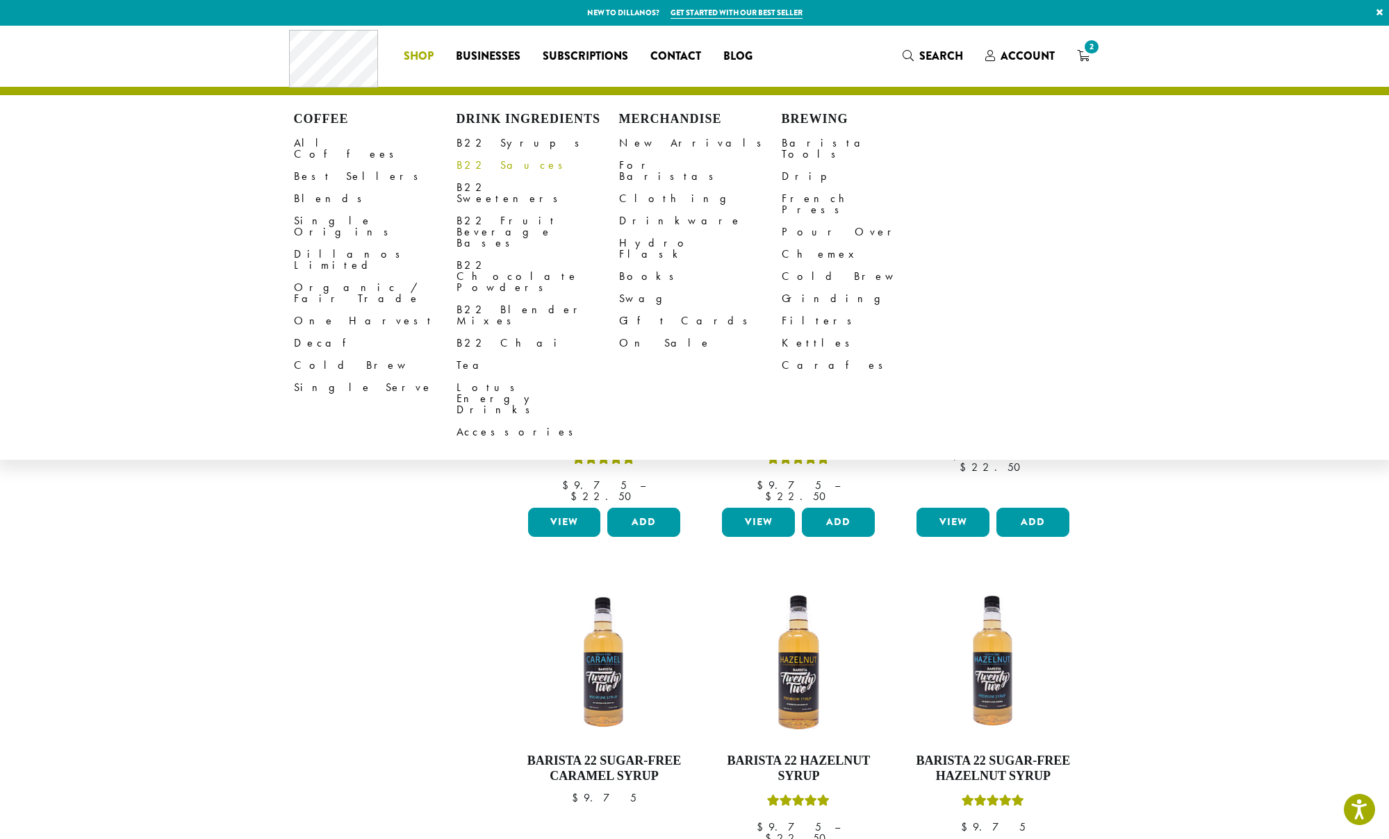
click at [502, 162] on link "B22 Sauces" at bounding box center [537, 165] width 163 height 22
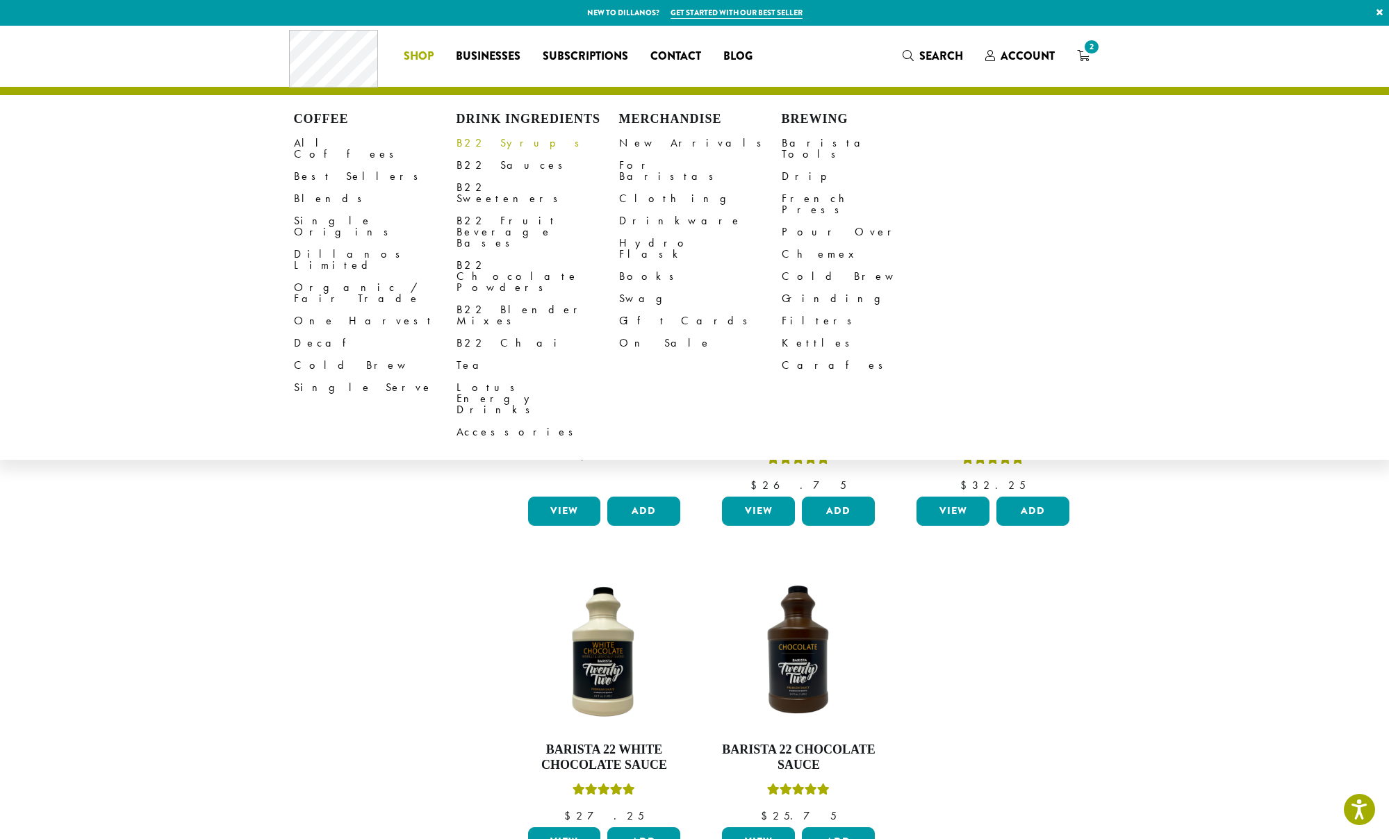
click at [494, 140] on link "B22 Syrups" at bounding box center [537, 143] width 163 height 22
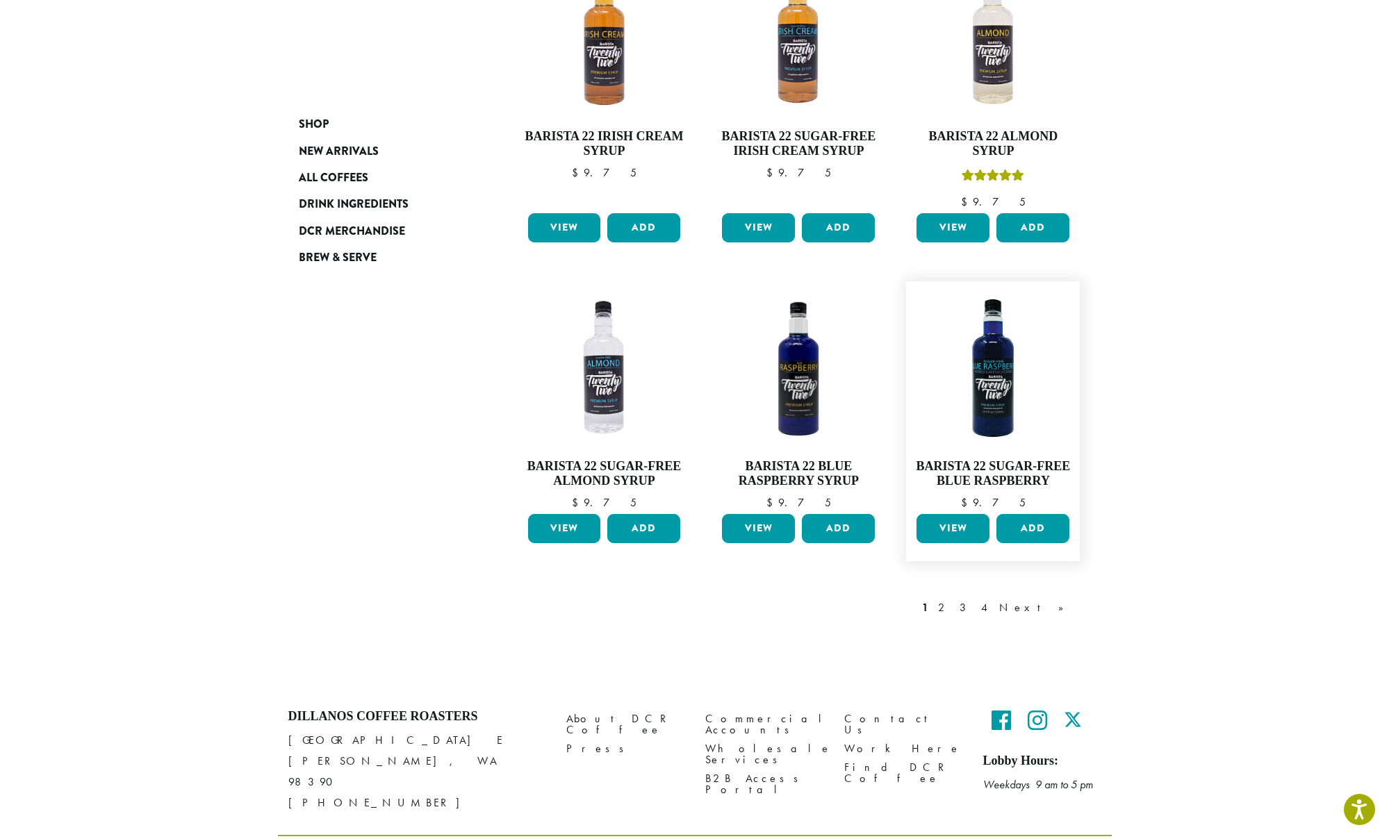
scroll to position [966, 0]
click at [952, 600] on link "2" at bounding box center [943, 608] width 17 height 17
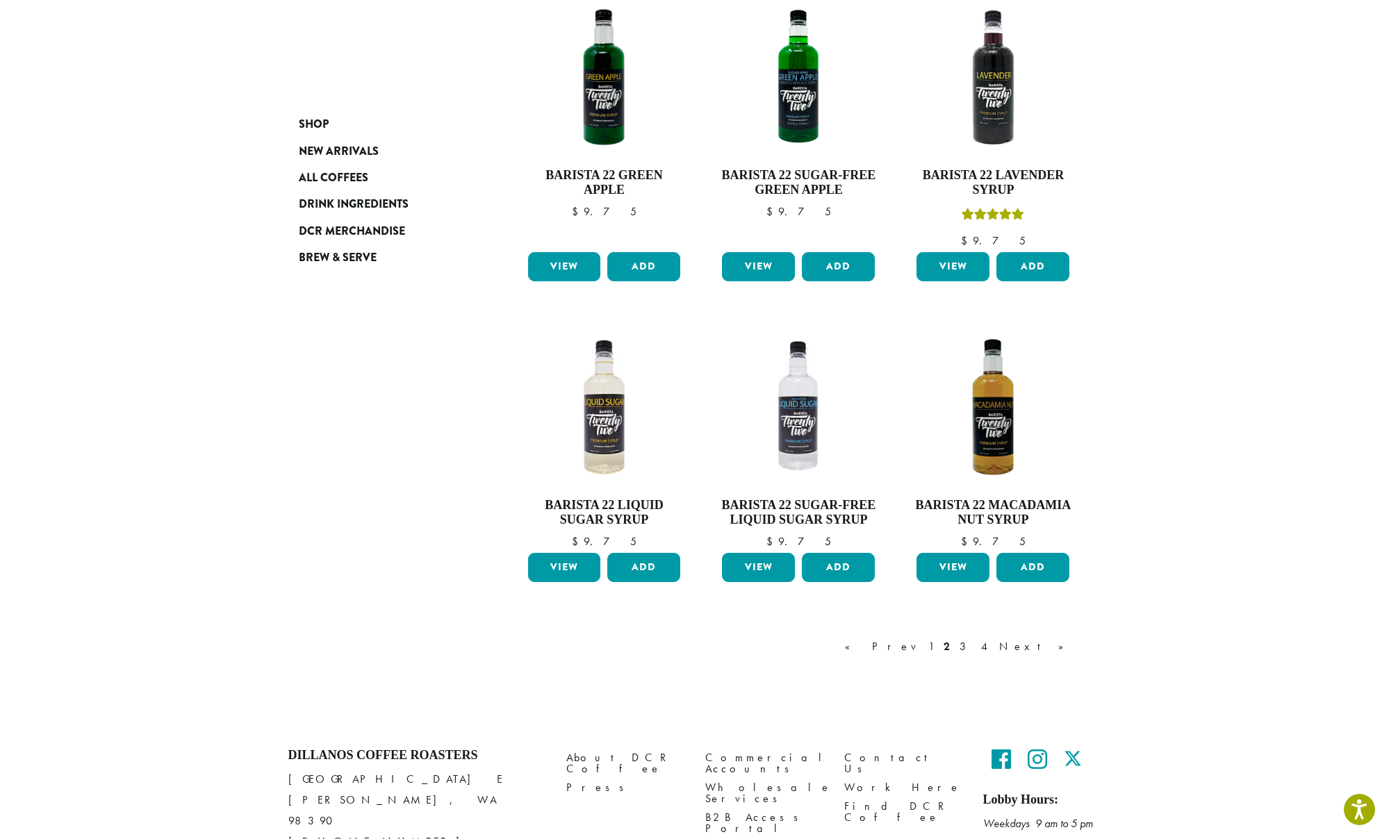
scroll to position [877, 0]
click at [974, 641] on link "3" at bounding box center [965, 646] width 17 height 17
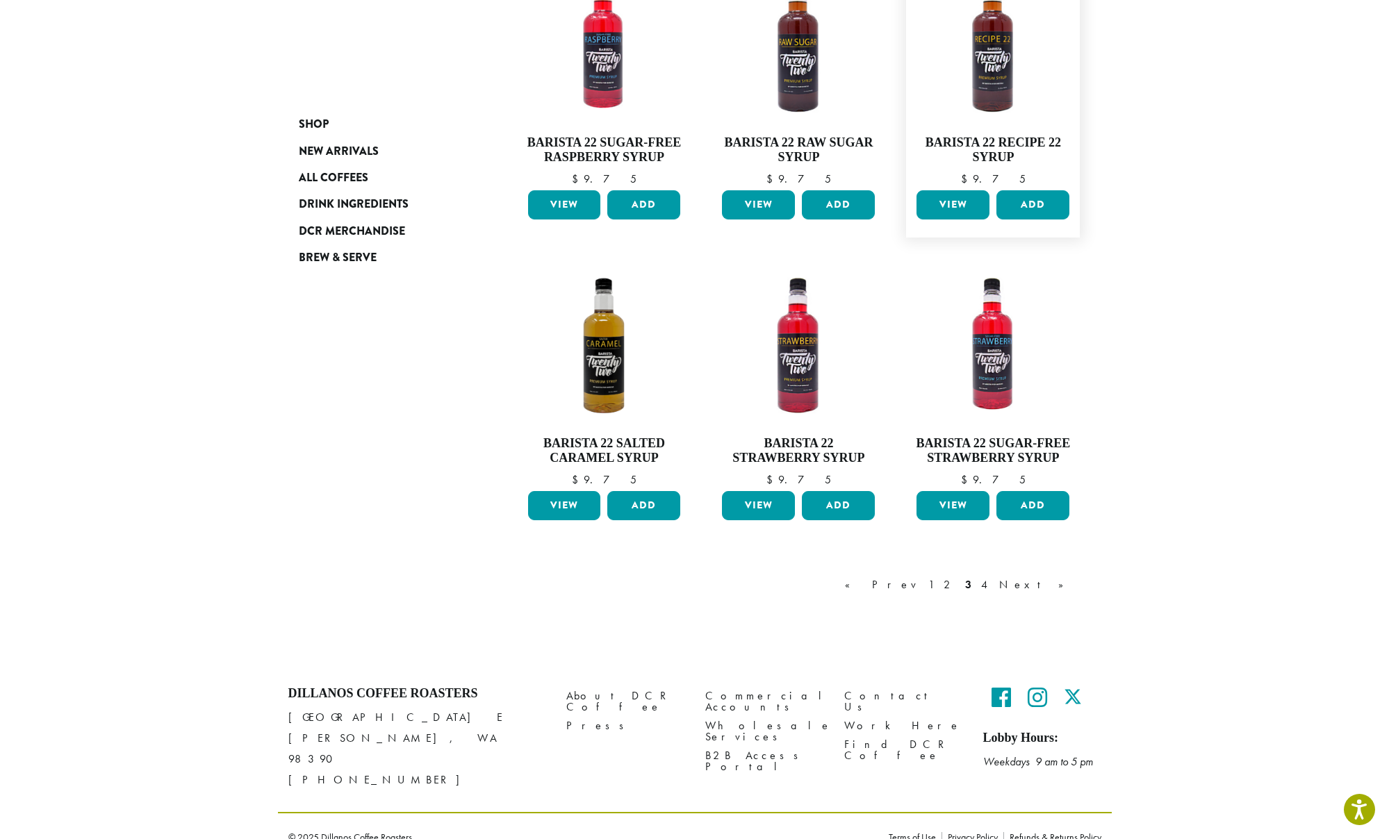
scroll to position [907, 0]
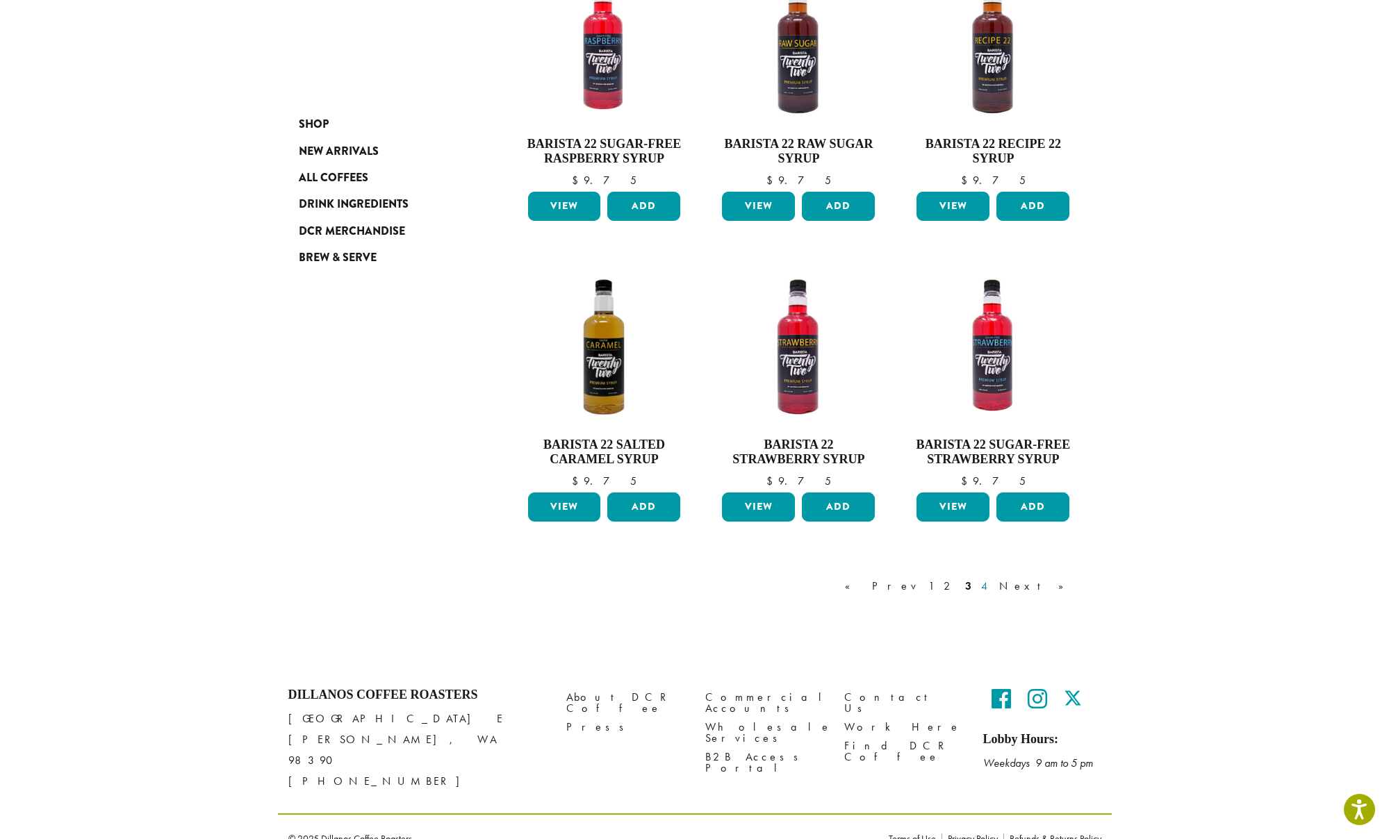
click at [992, 583] on link "4" at bounding box center [985, 586] width 14 height 17
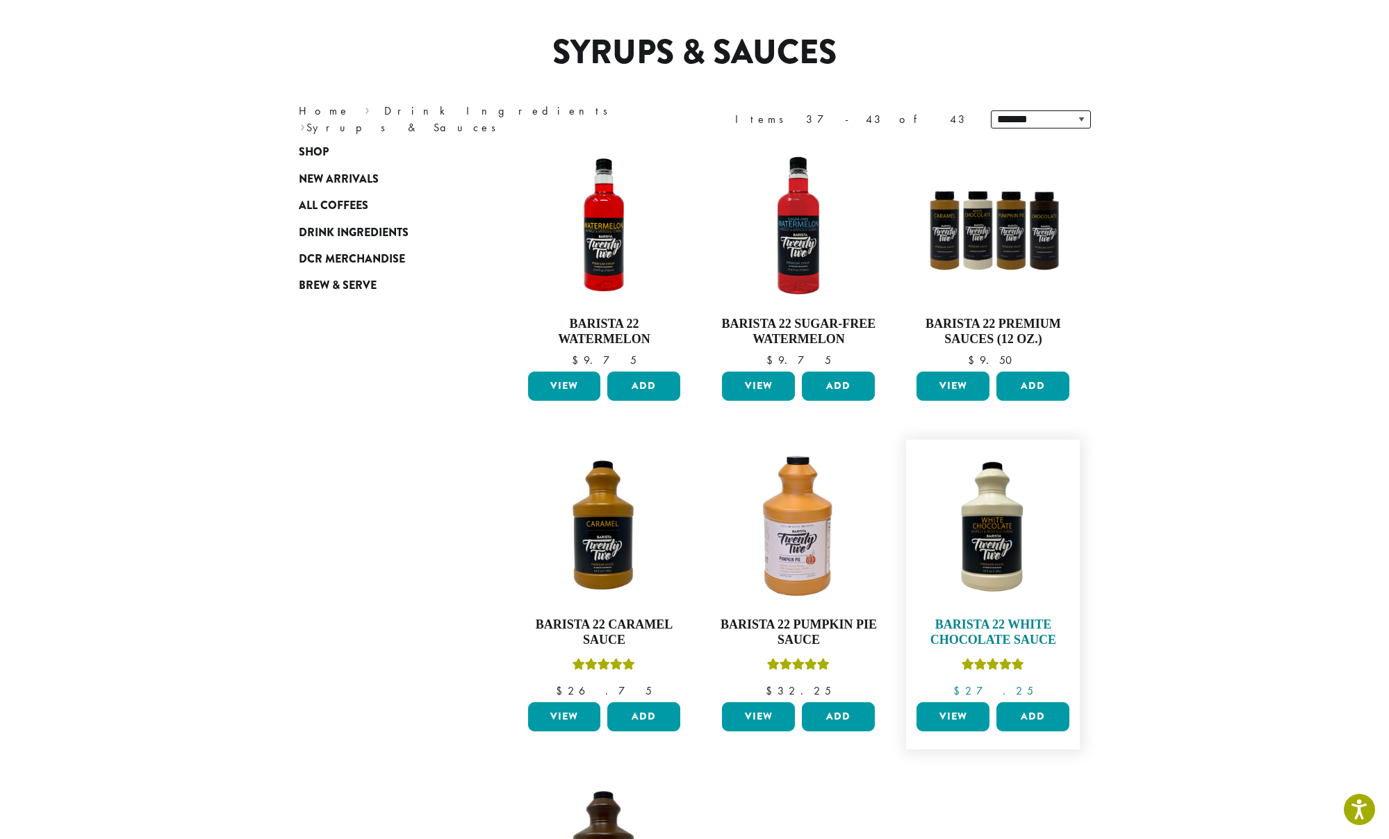
scroll to position [95, 0]
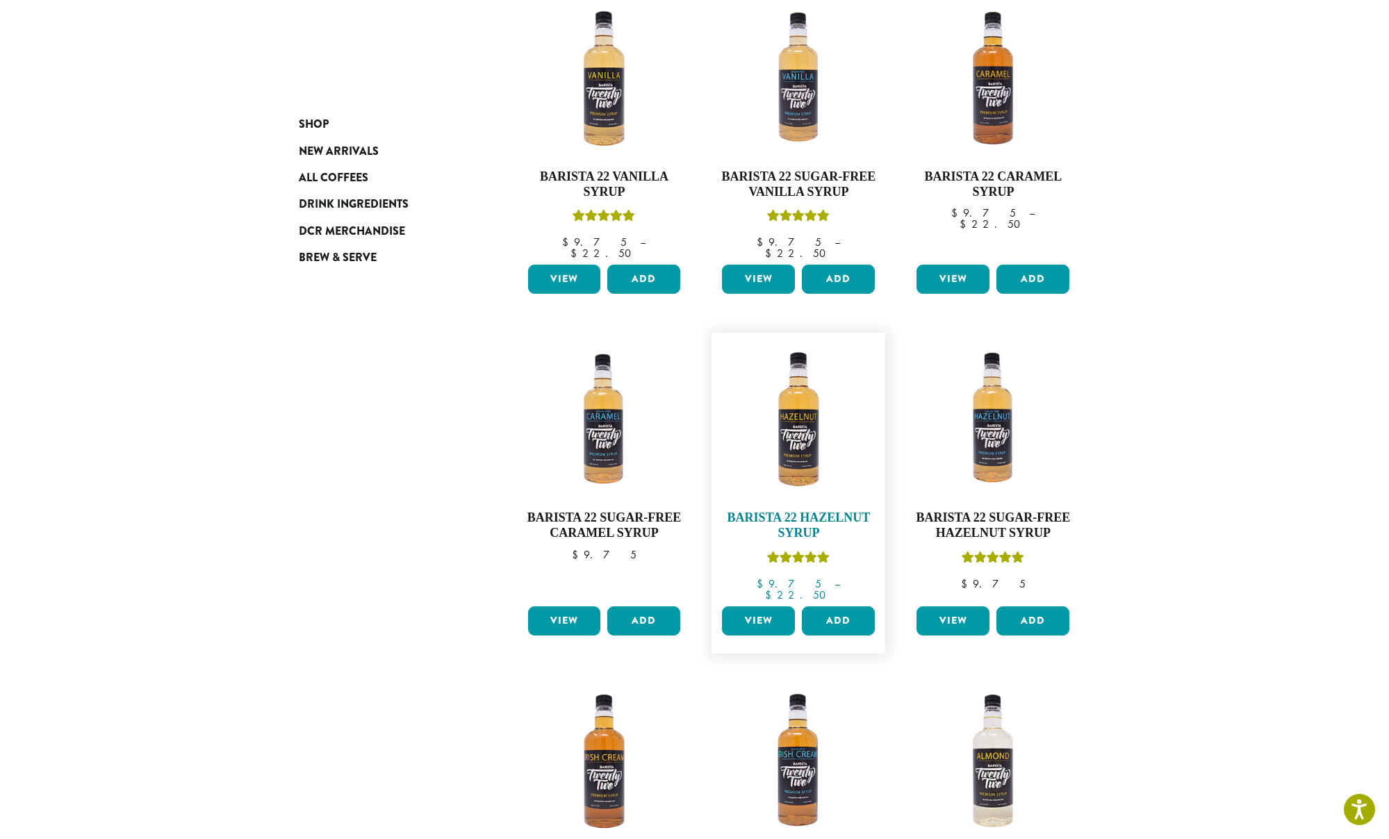
scroll to position [245, 0]
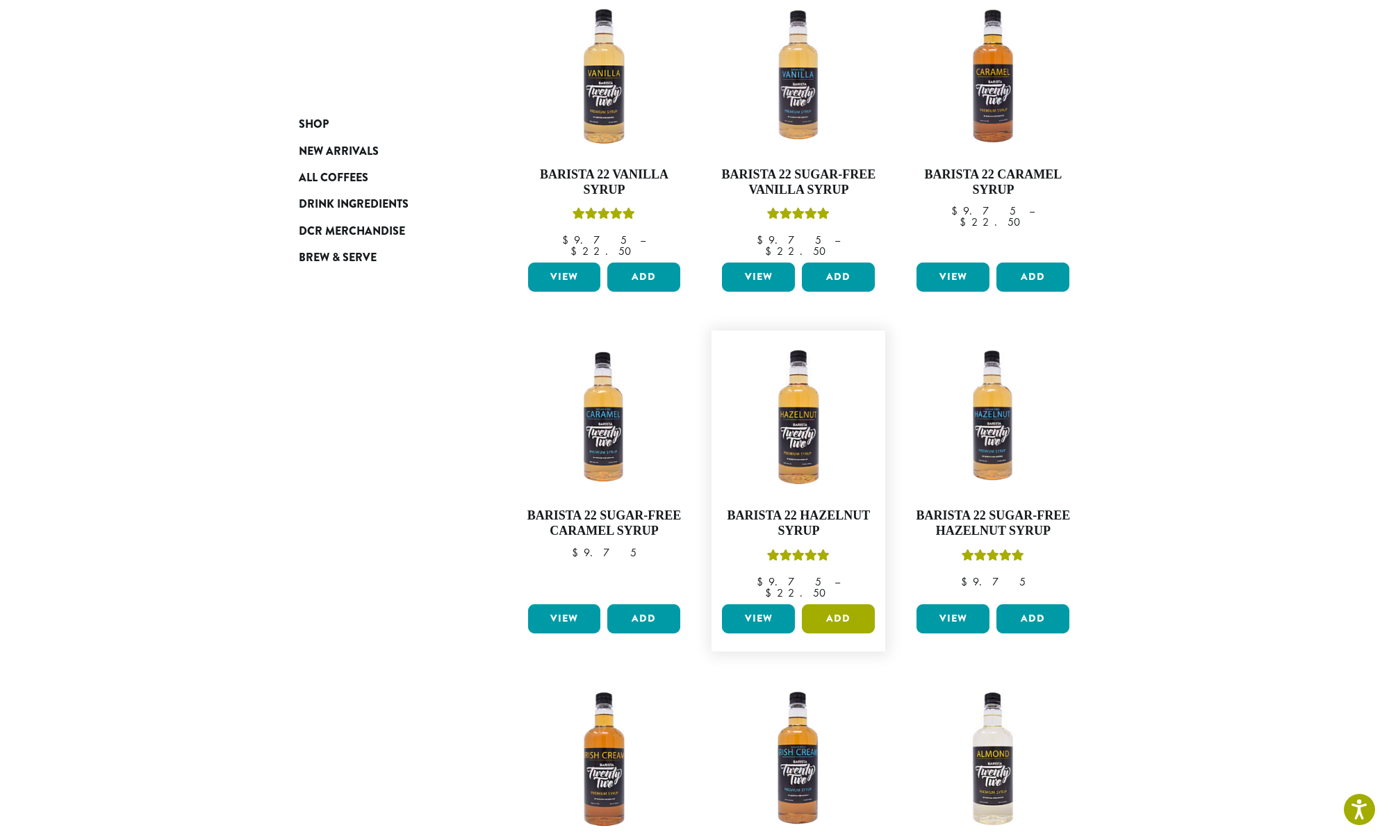
click at [835, 604] on button "Add" at bounding box center [838, 618] width 73 height 29
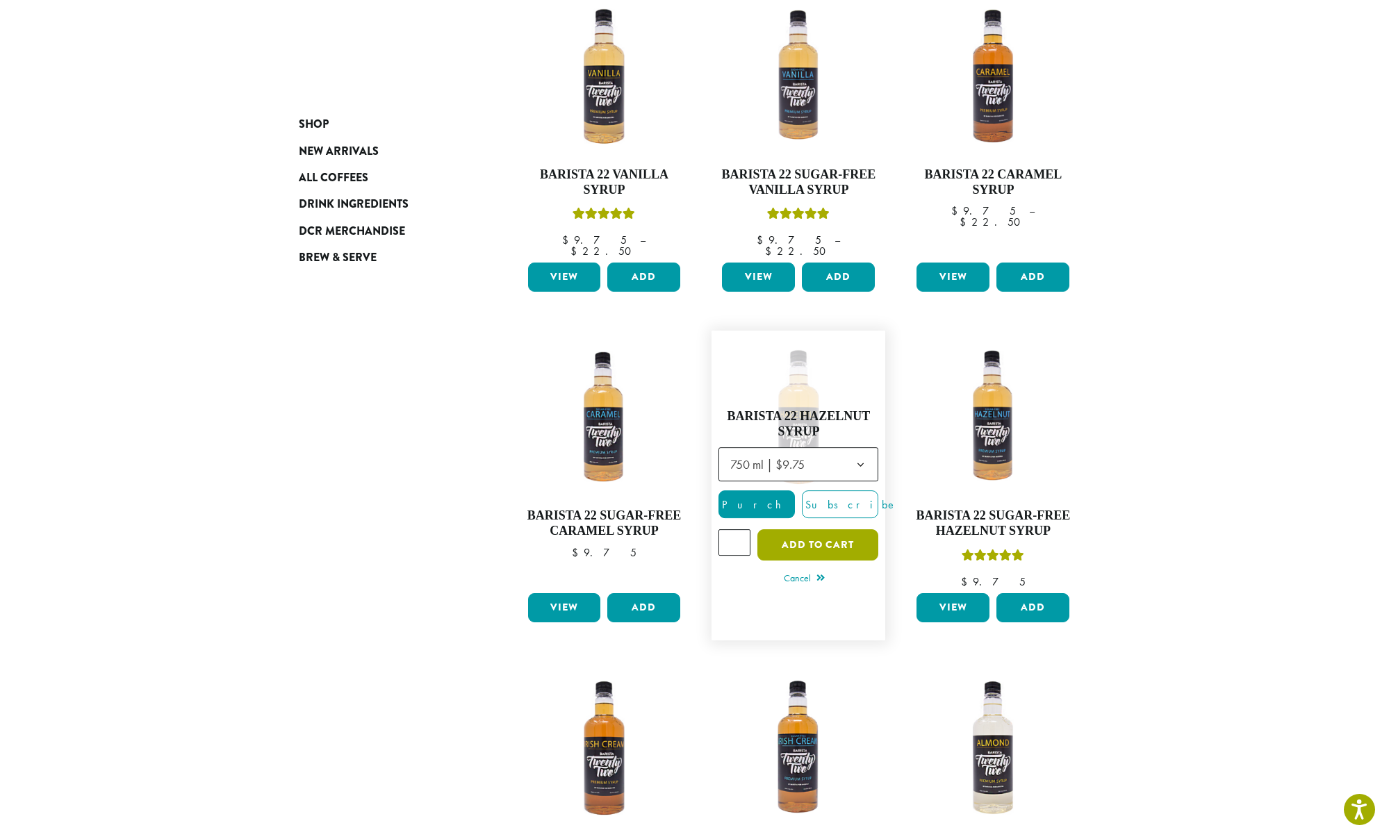
click at [795, 529] on button "Add to cart" at bounding box center [817, 544] width 121 height 31
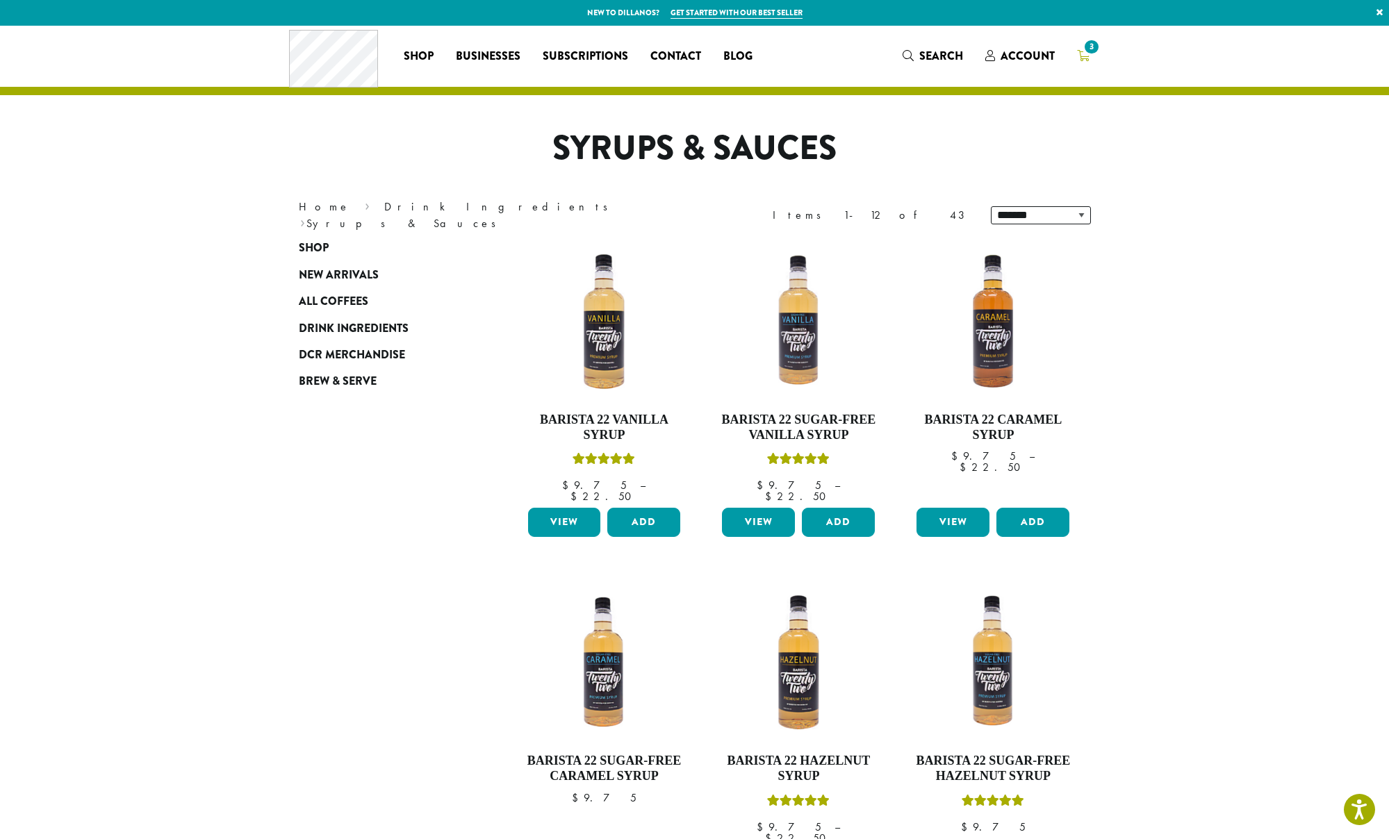
click at [1088, 56] on span "3" at bounding box center [1091, 47] width 19 height 19
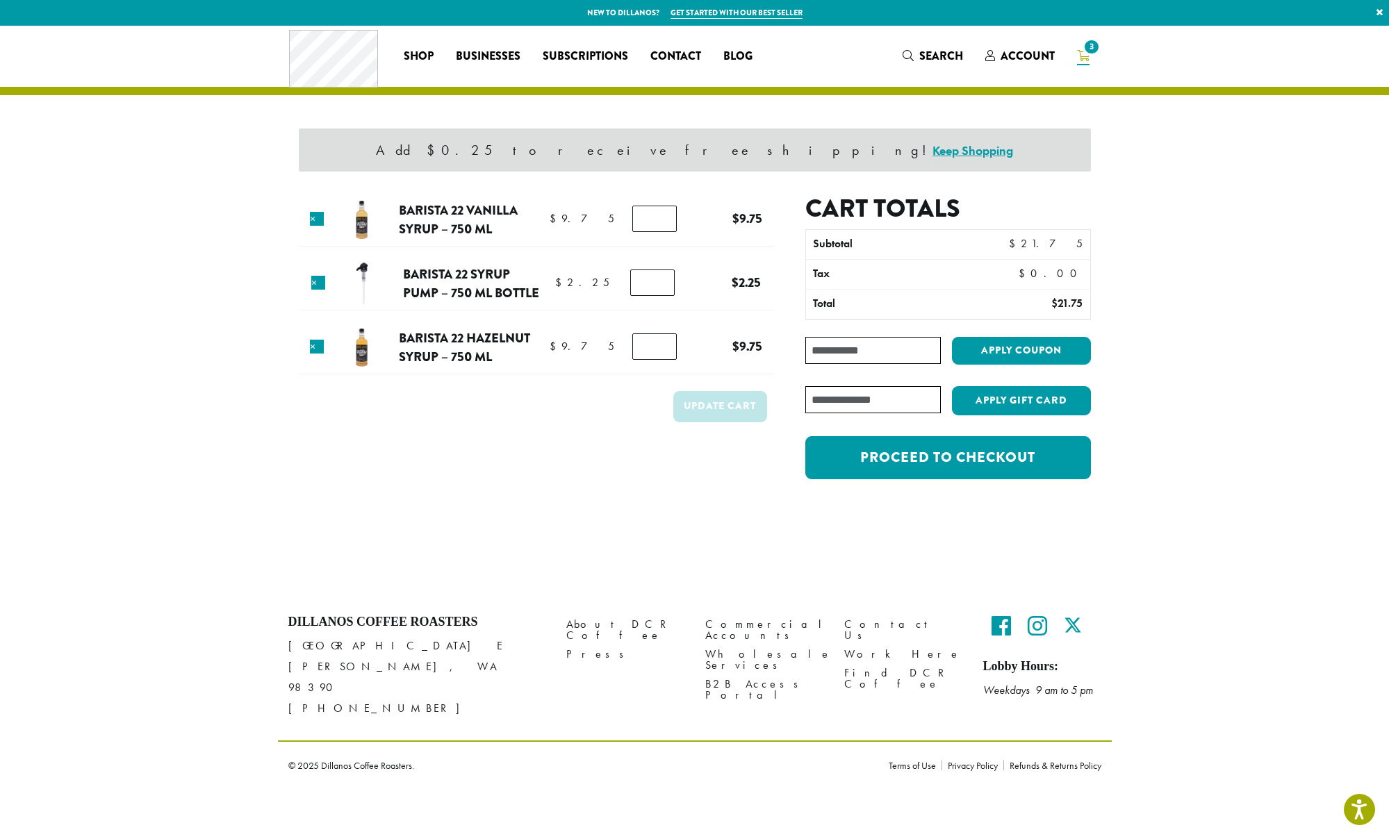
type input "*"
click at [661, 279] on input "*" at bounding box center [652, 283] width 44 height 26
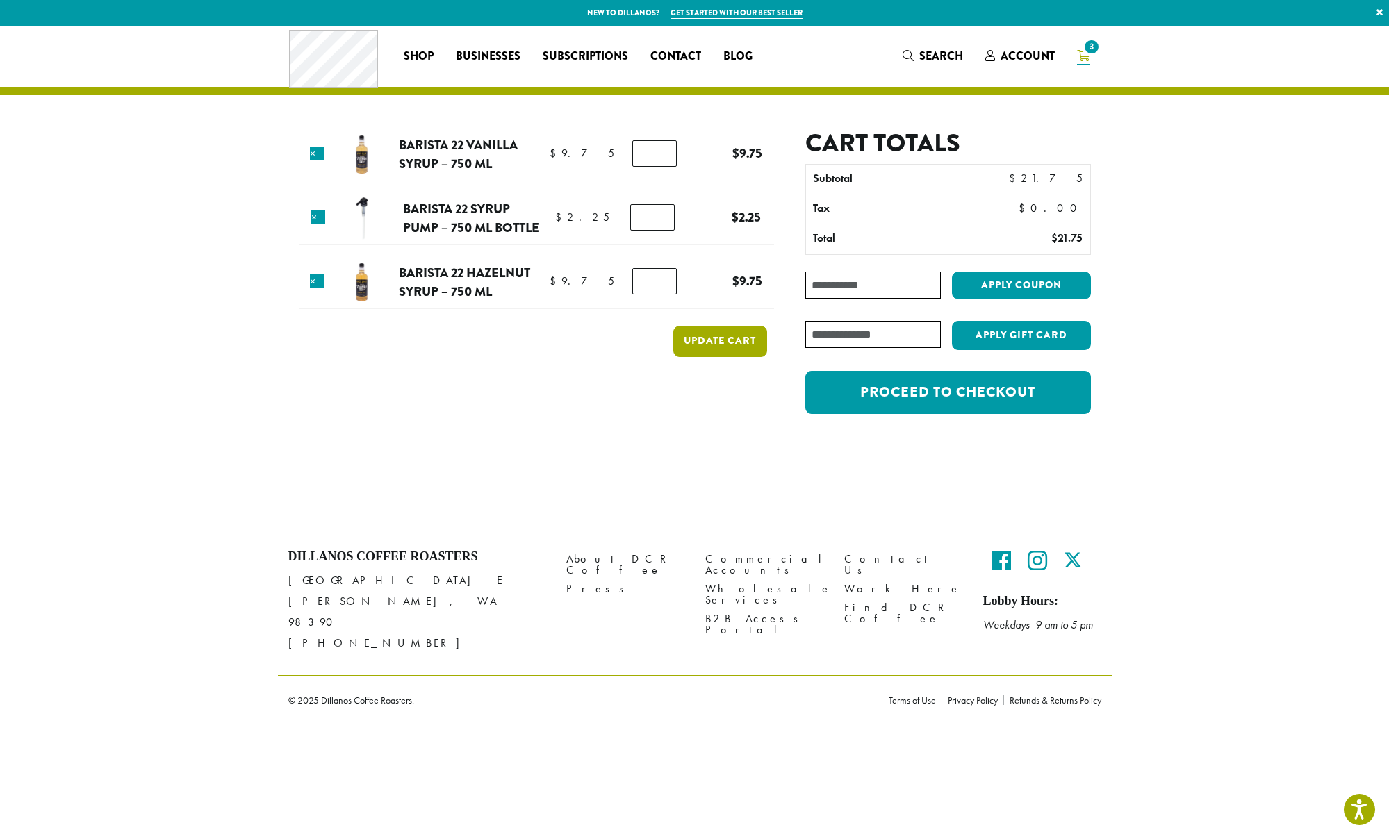
click at [715, 341] on button "Update cart" at bounding box center [720, 341] width 94 height 31
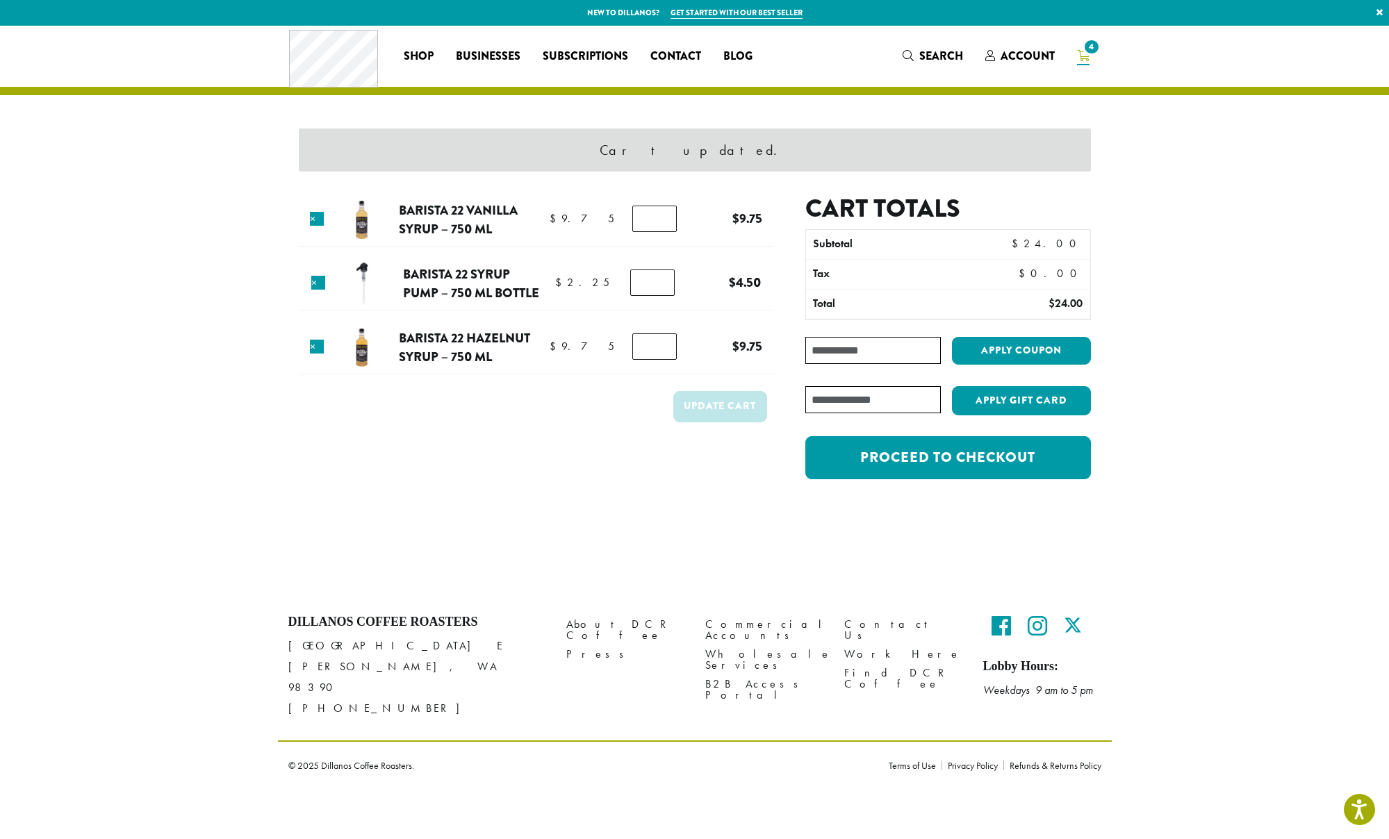
type input "*"
click at [660, 285] on input "*" at bounding box center [652, 283] width 44 height 26
click at [714, 406] on button "Update cart" at bounding box center [720, 406] width 94 height 31
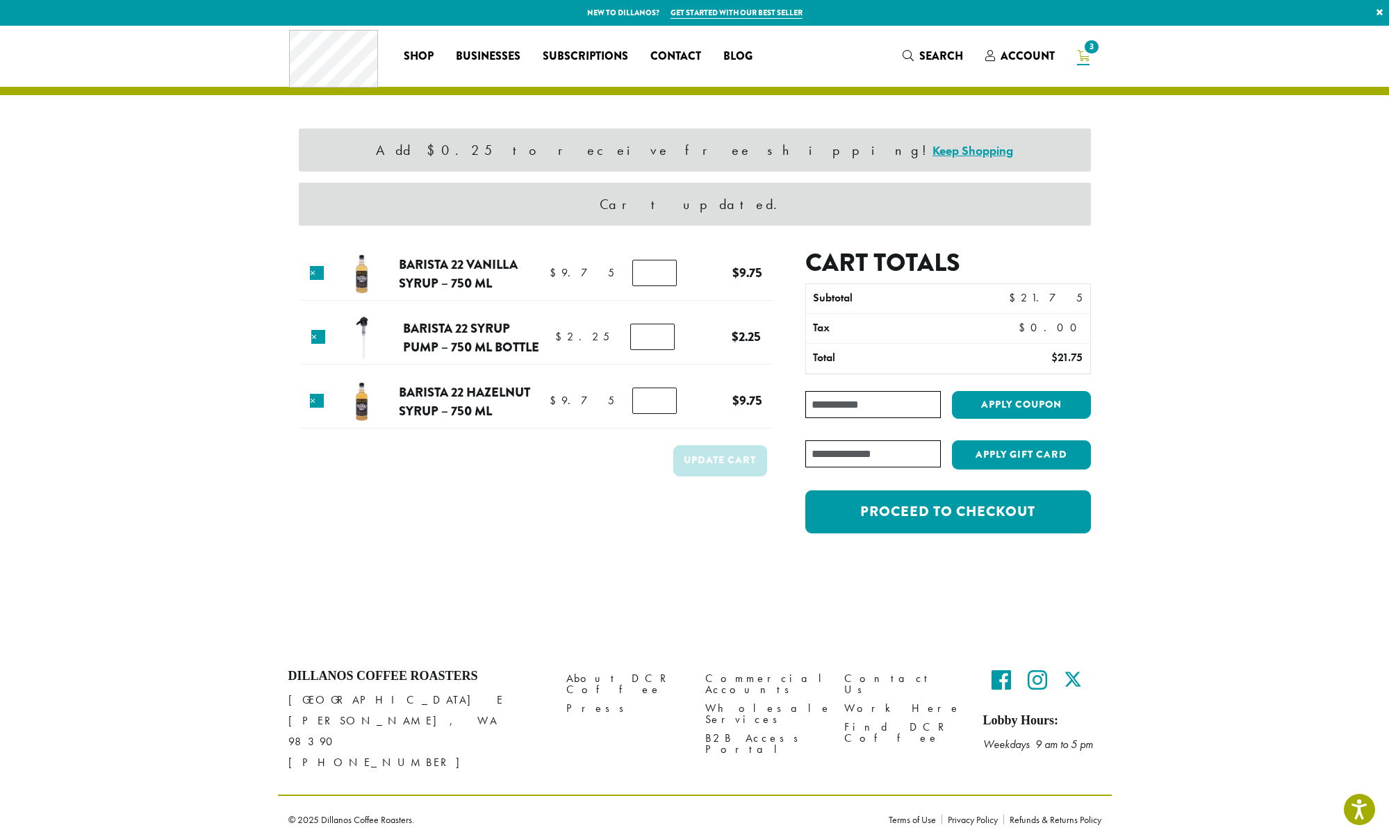
type input "*"
click at [662, 333] on input "*" at bounding box center [652, 337] width 44 height 26
click at [736, 467] on button "Update cart" at bounding box center [720, 460] width 94 height 31
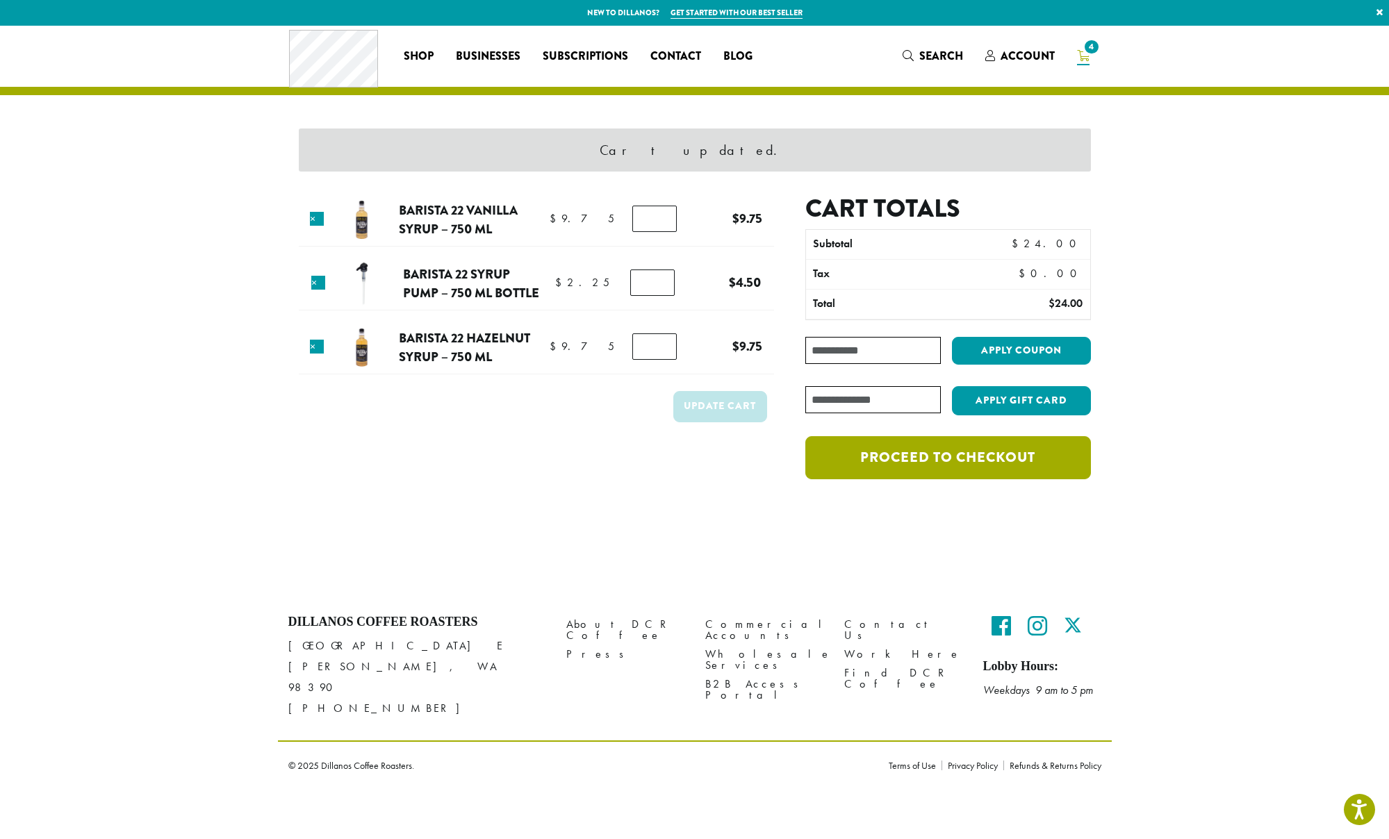
click at [1014, 458] on link "Proceed to checkout" at bounding box center [947, 457] width 285 height 43
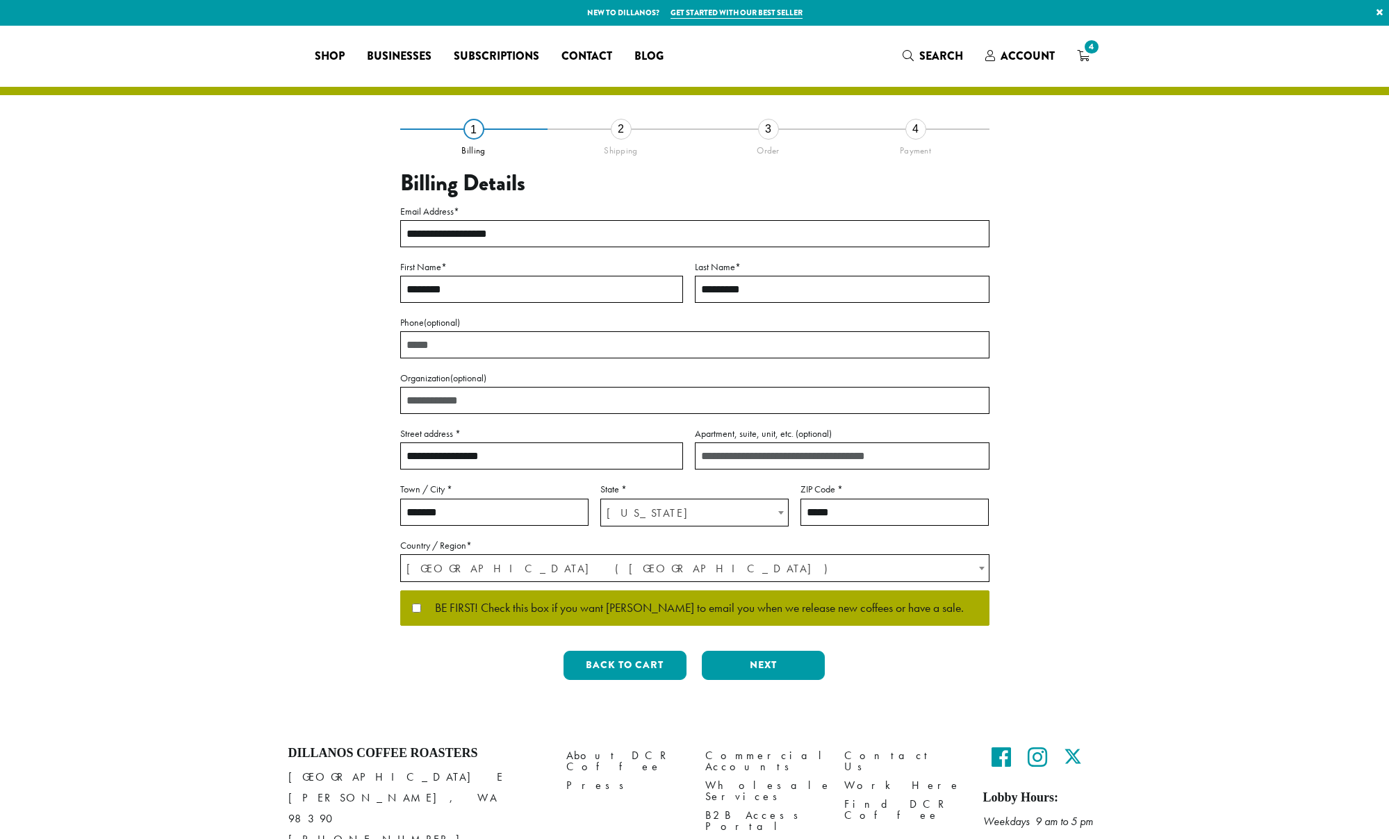
select select "**"
click at [752, 671] on button "Next" at bounding box center [763, 665] width 123 height 29
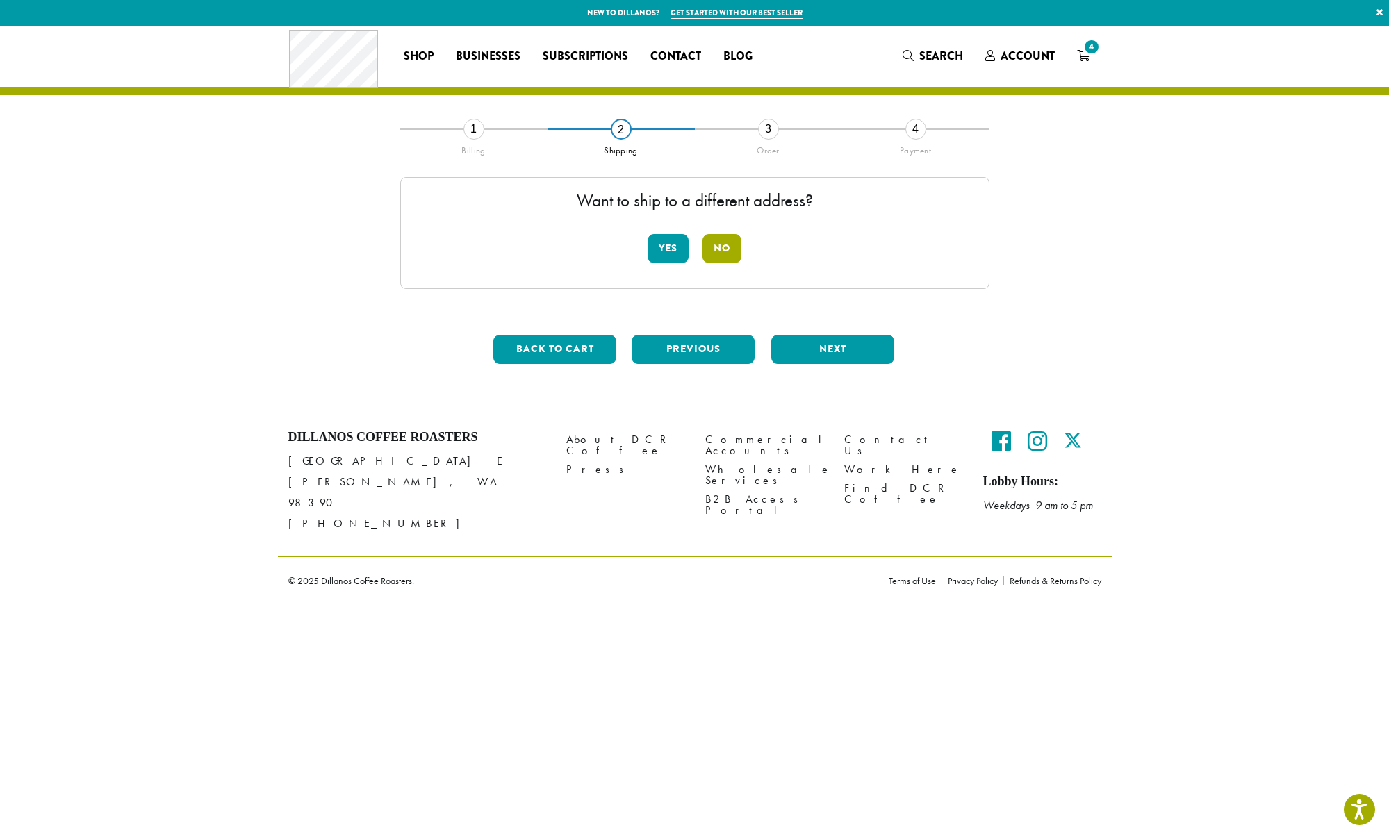
click at [725, 252] on button "No" at bounding box center [721, 248] width 39 height 29
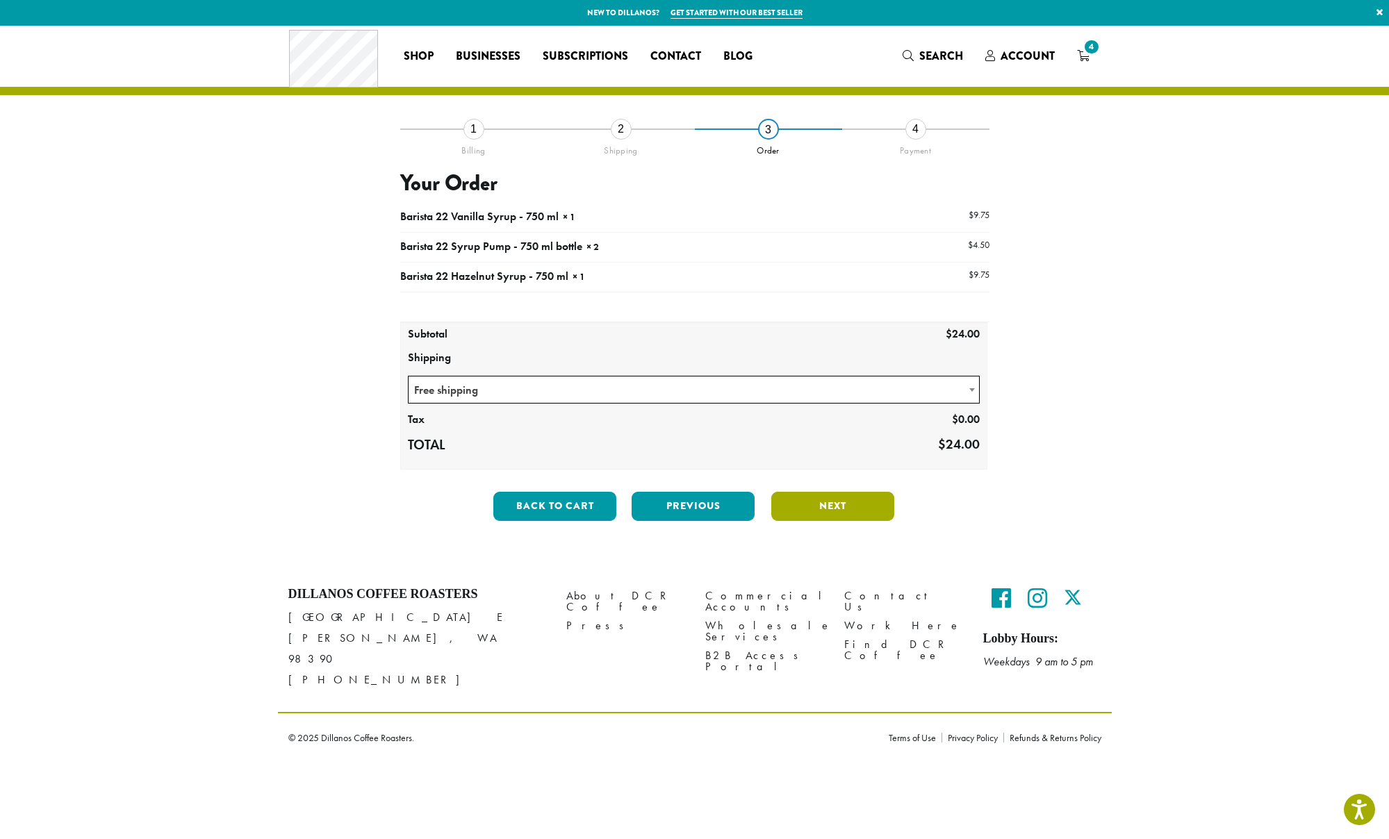
click at [825, 505] on button "Next" at bounding box center [832, 506] width 123 height 29
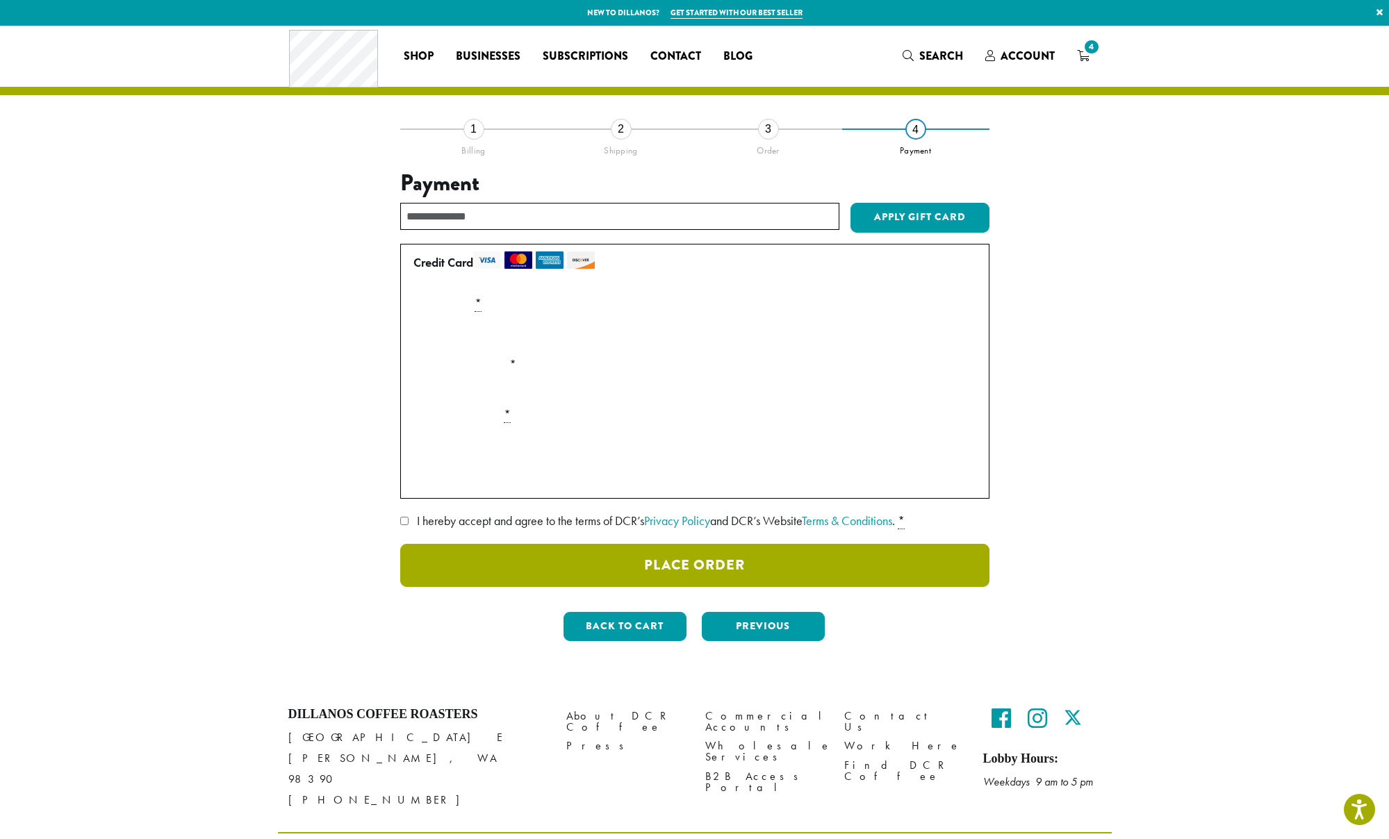
click at [803, 565] on button "Place Order" at bounding box center [694, 565] width 589 height 43
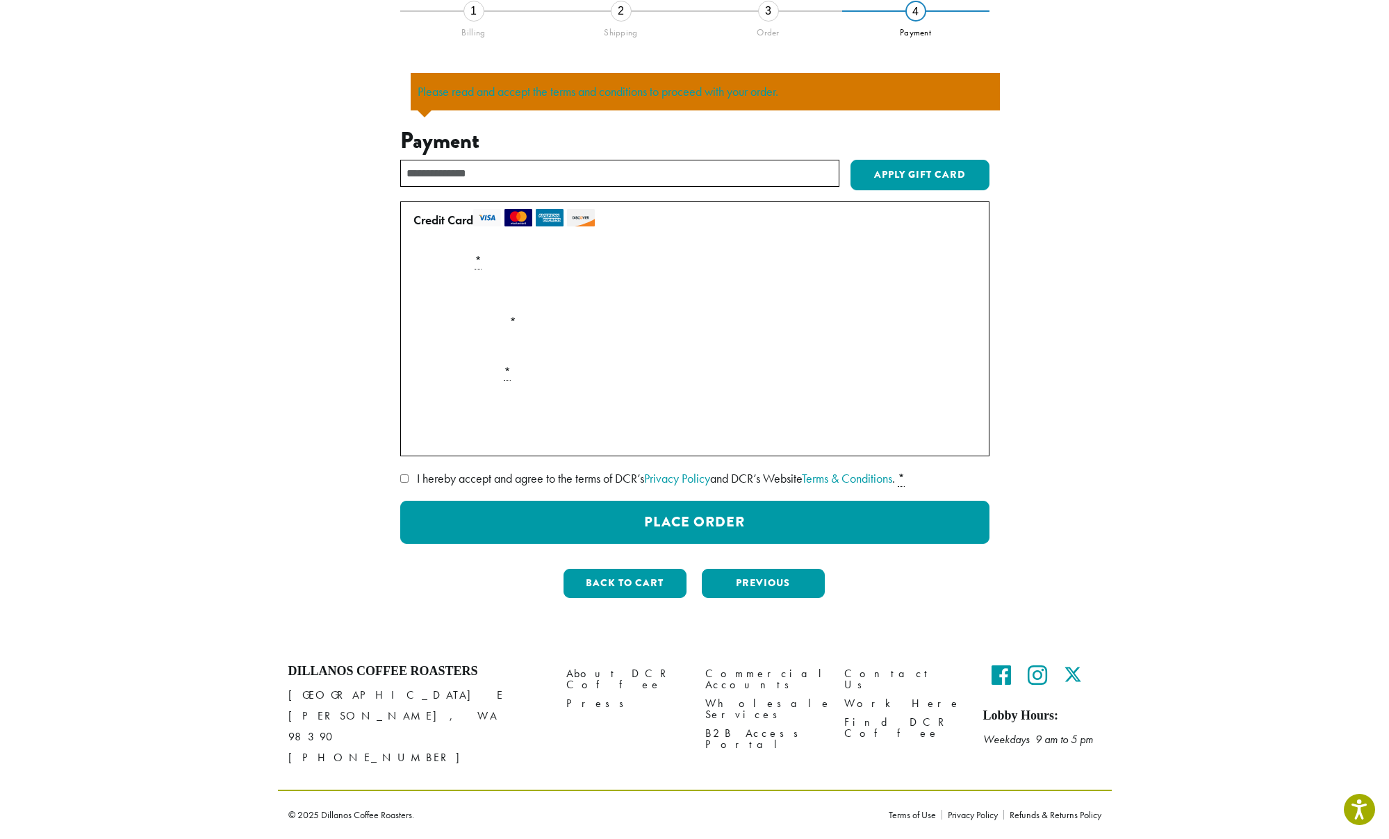
scroll to position [97, 0]
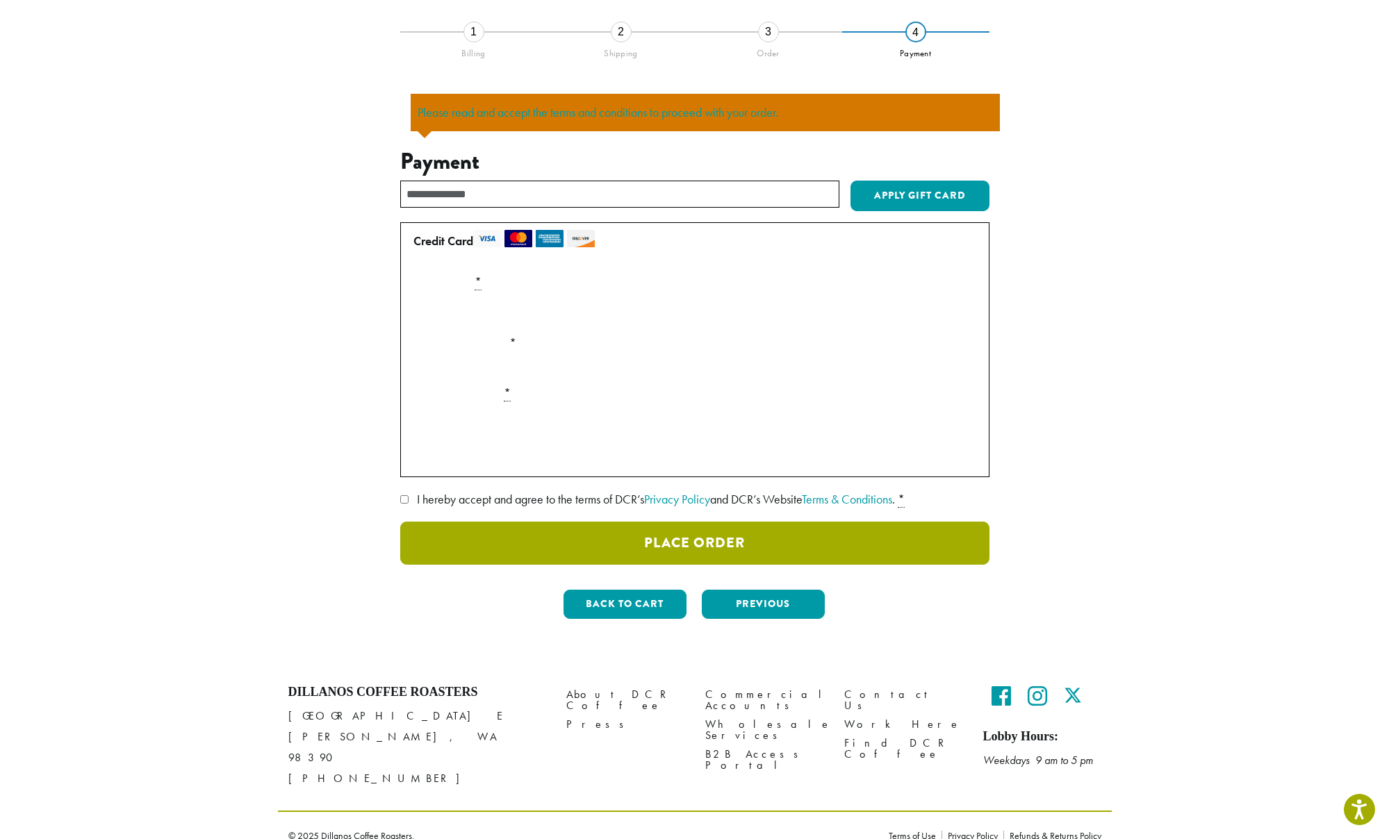
click at [750, 546] on button "Place Order" at bounding box center [694, 543] width 589 height 43
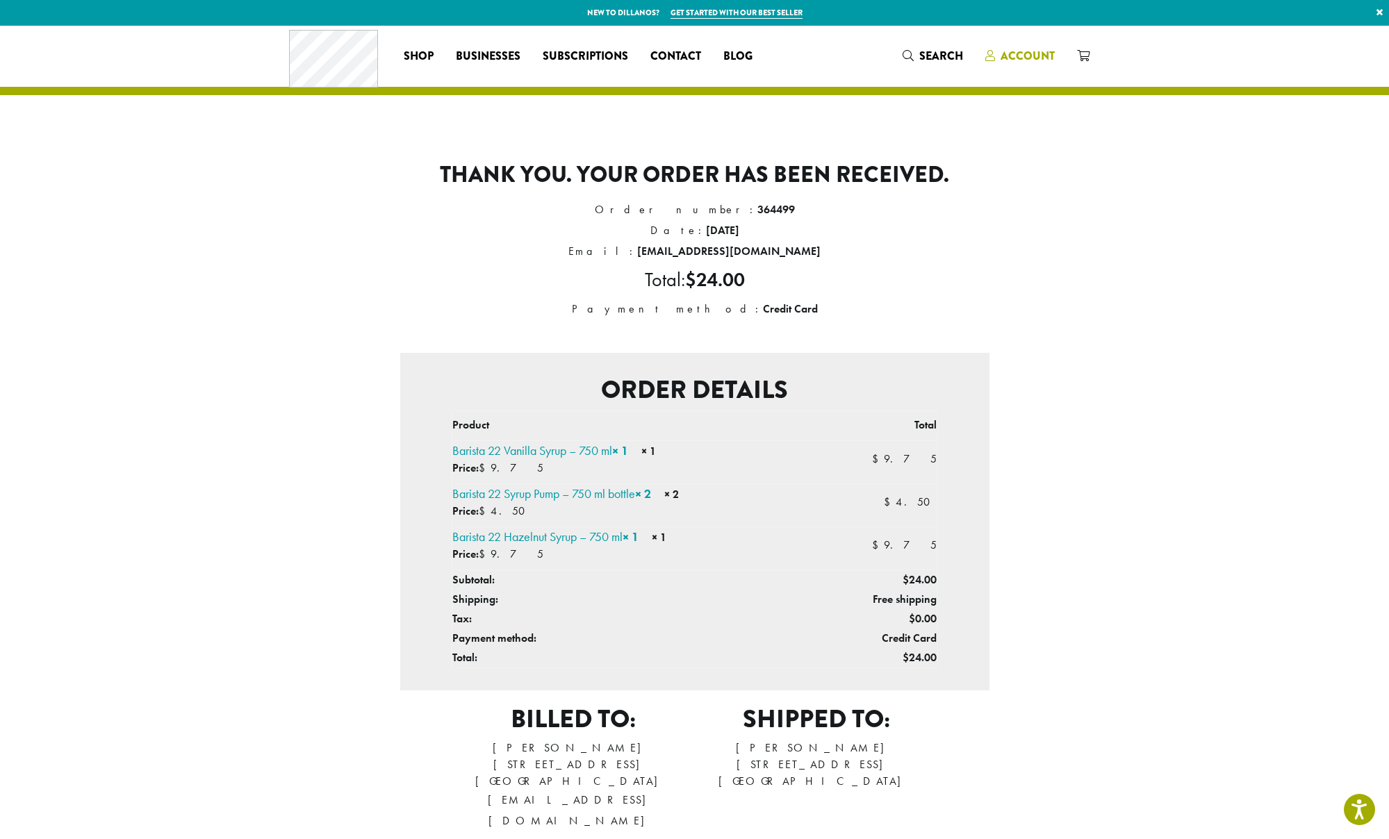
scroll to position [0, 1]
click at [1023, 57] on span "Account" at bounding box center [1027, 56] width 54 height 16
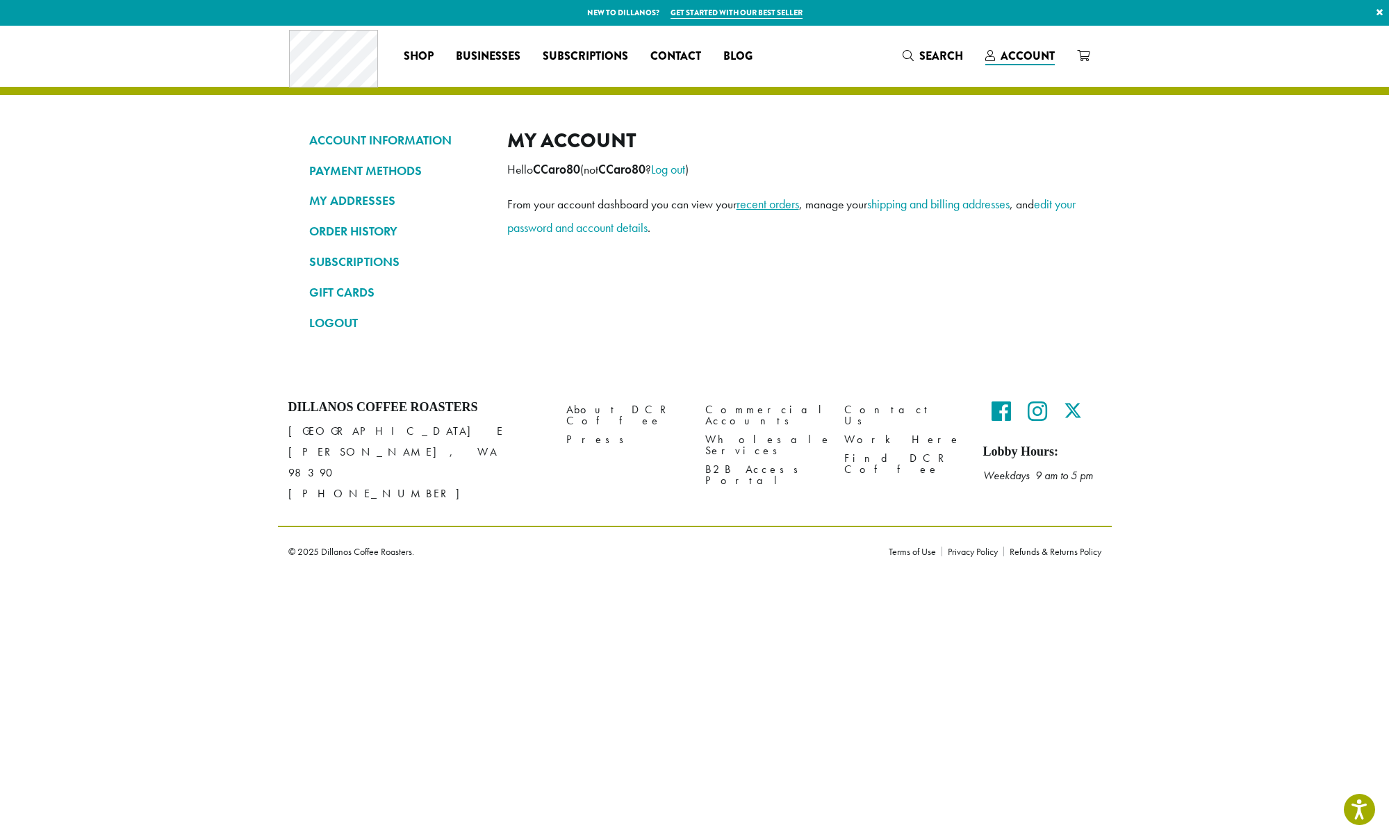
click at [775, 207] on link "recent orders" at bounding box center [767, 204] width 63 height 16
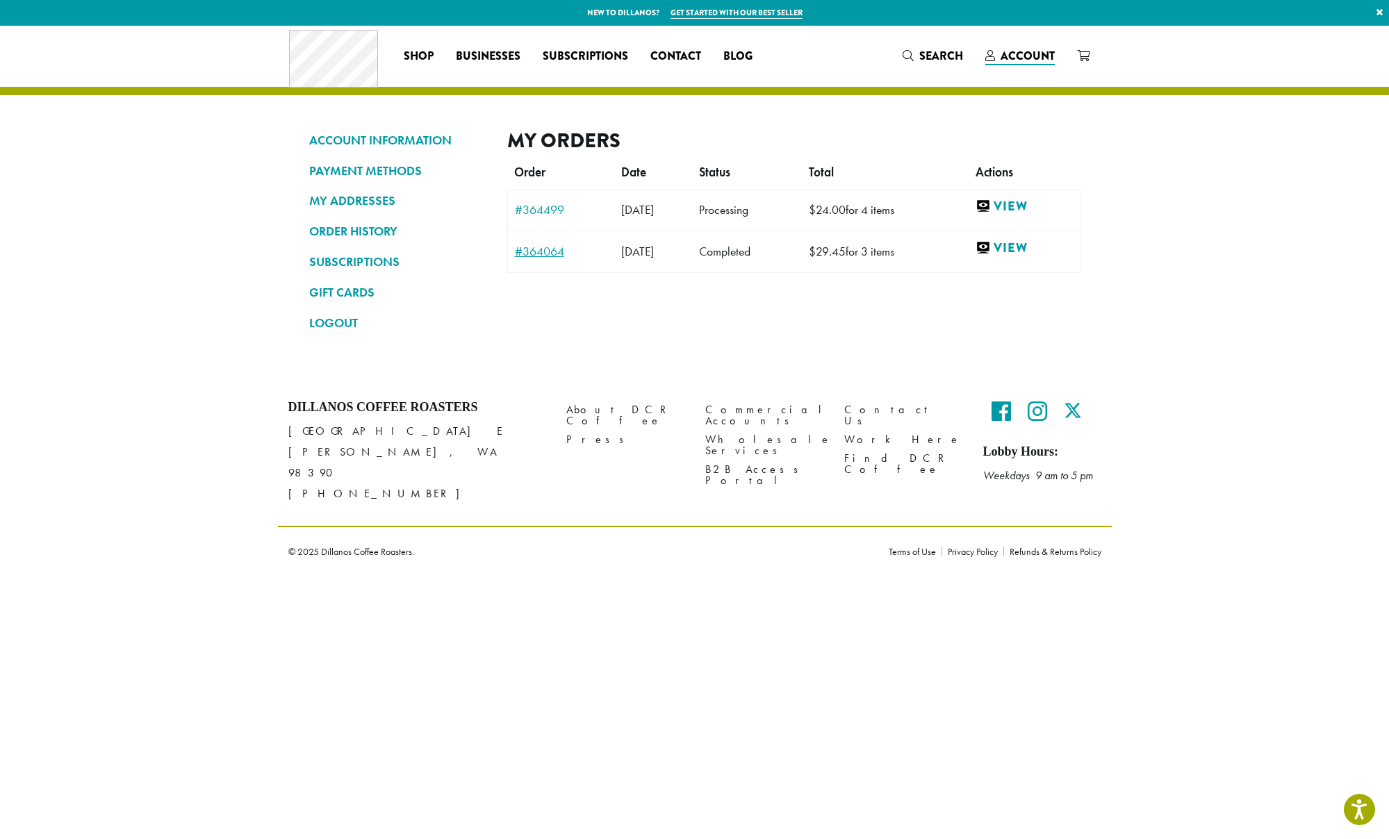
click at [534, 246] on link "#364064" at bounding box center [561, 251] width 92 height 13
